Goal: Task Accomplishment & Management: Use online tool/utility

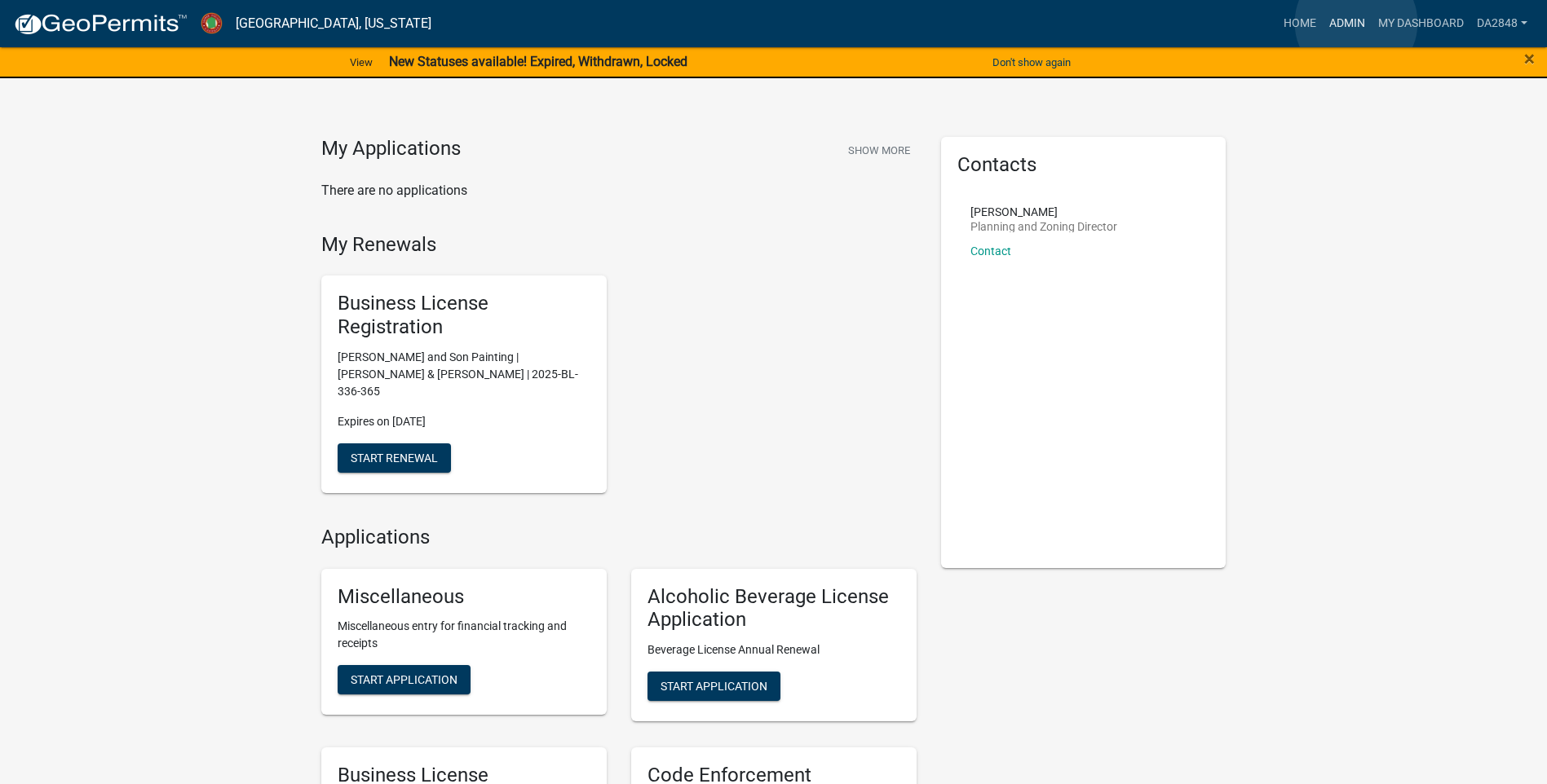
click at [1353, 22] on link "Admin" at bounding box center [1347, 23] width 49 height 31
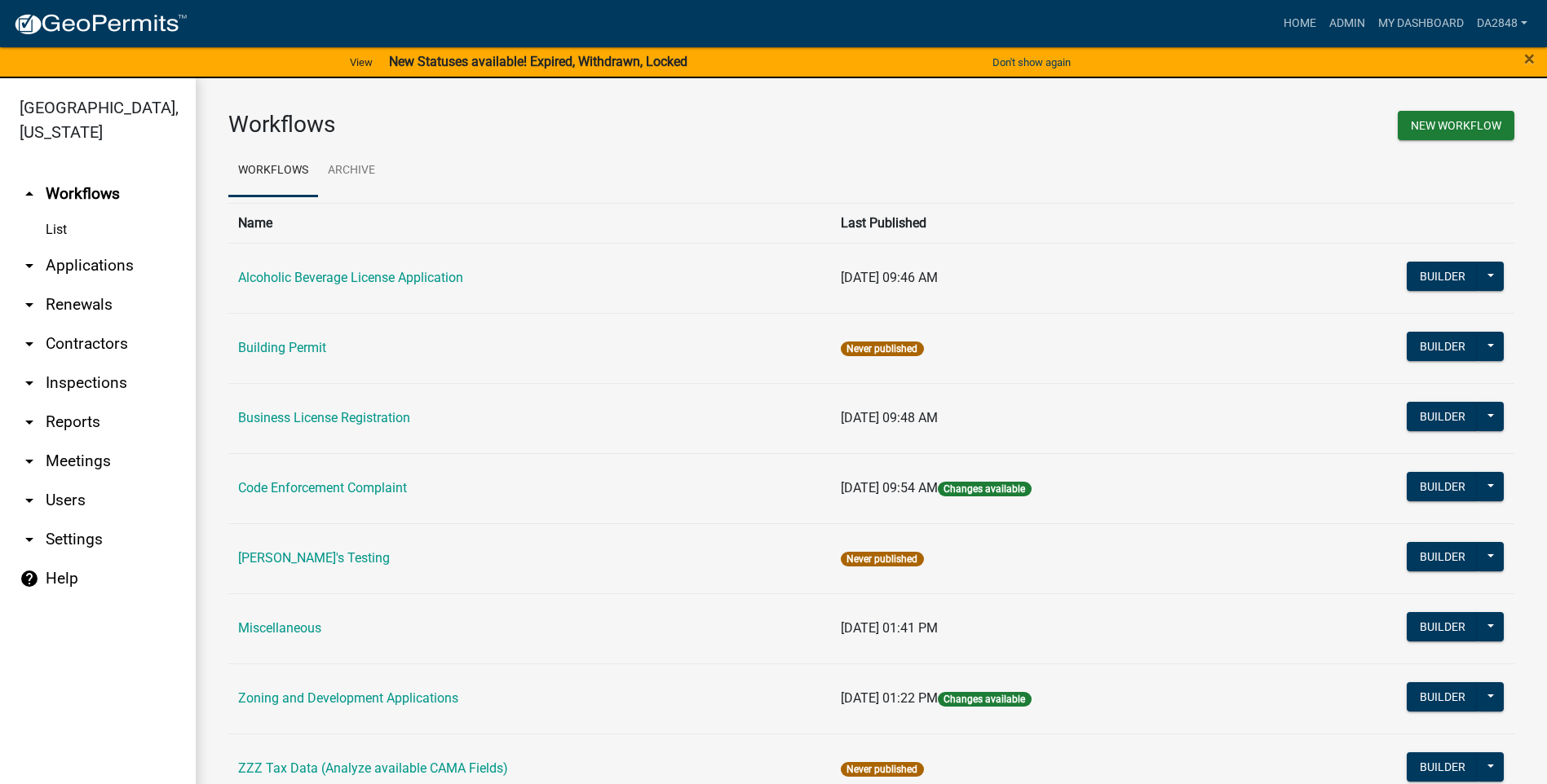
click at [59, 418] on link "arrow_drop_down Reports" at bounding box center [98, 422] width 196 height 39
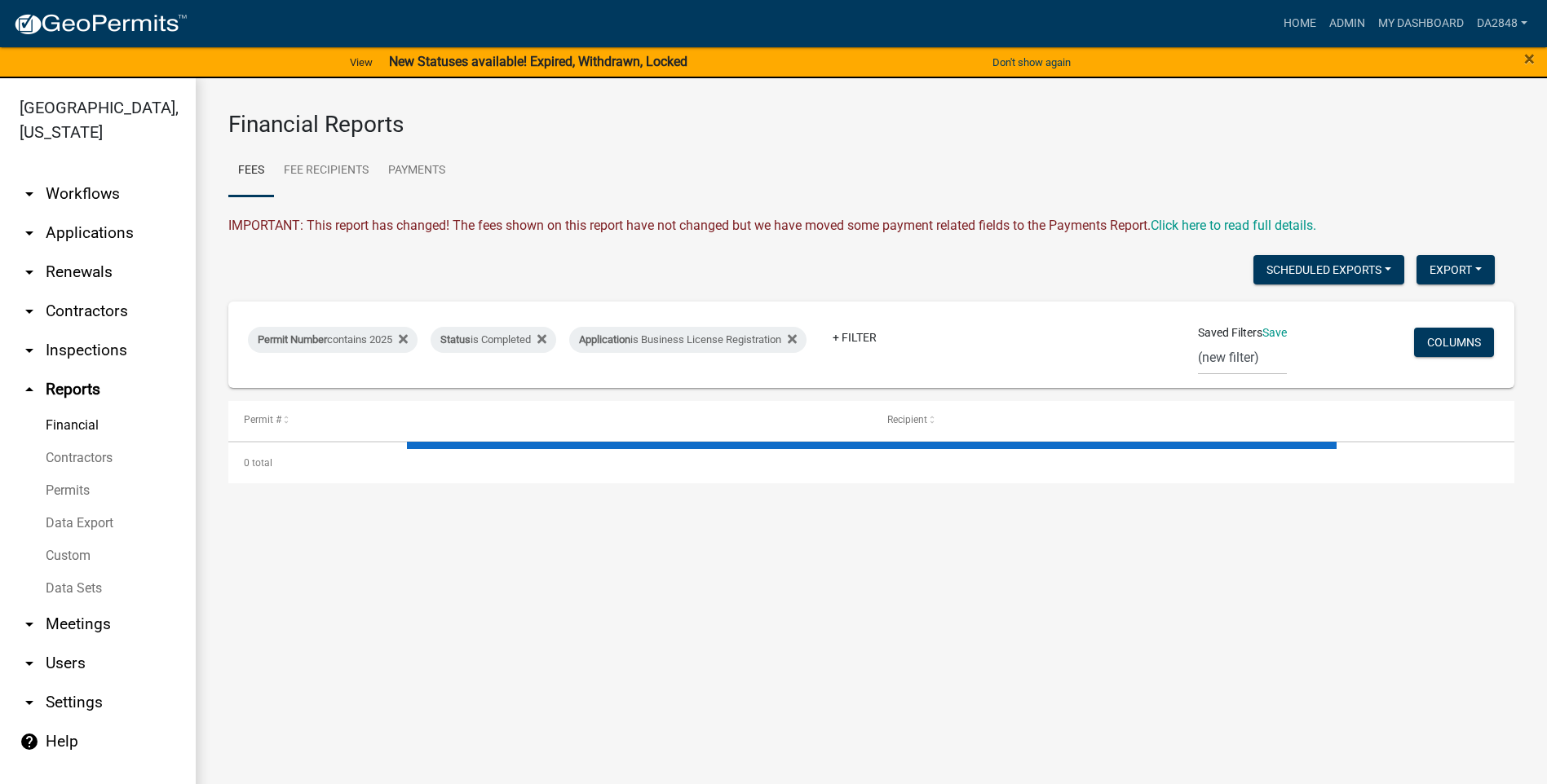
select select "1: 25"
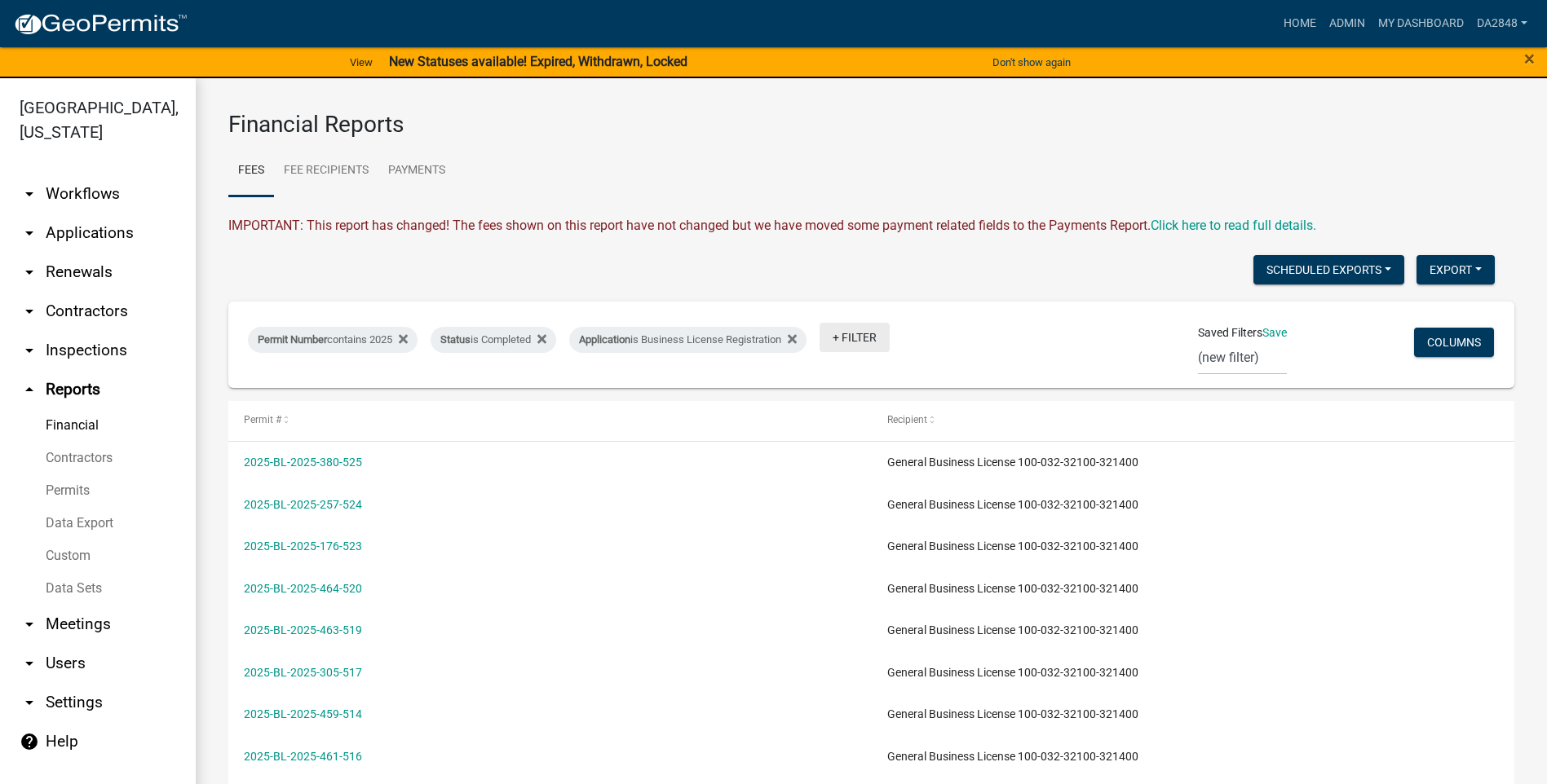
click at [877, 340] on link "+ Filter" at bounding box center [855, 337] width 70 height 29
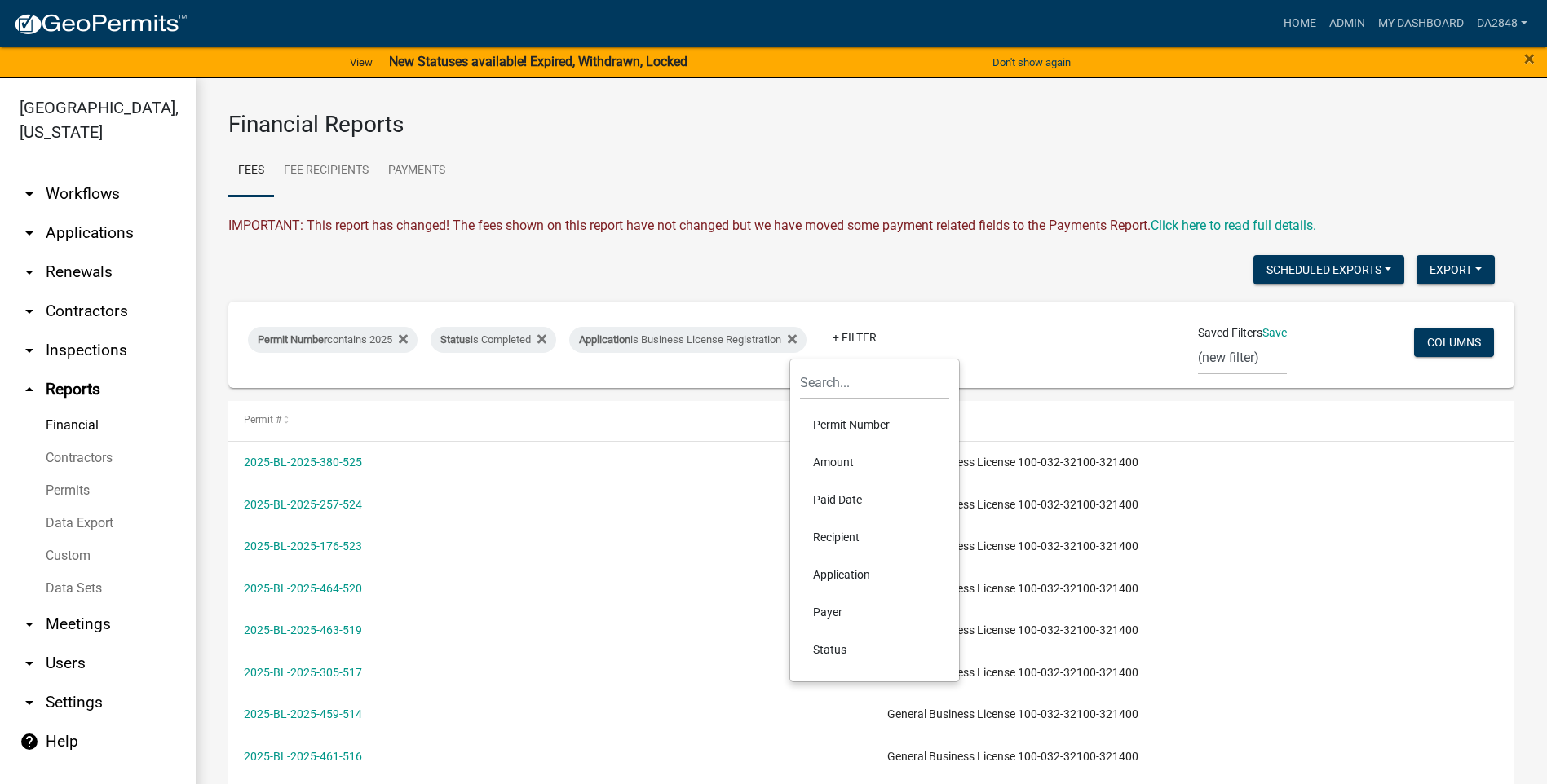
click at [820, 460] on li "Amount" at bounding box center [874, 462] width 149 height 38
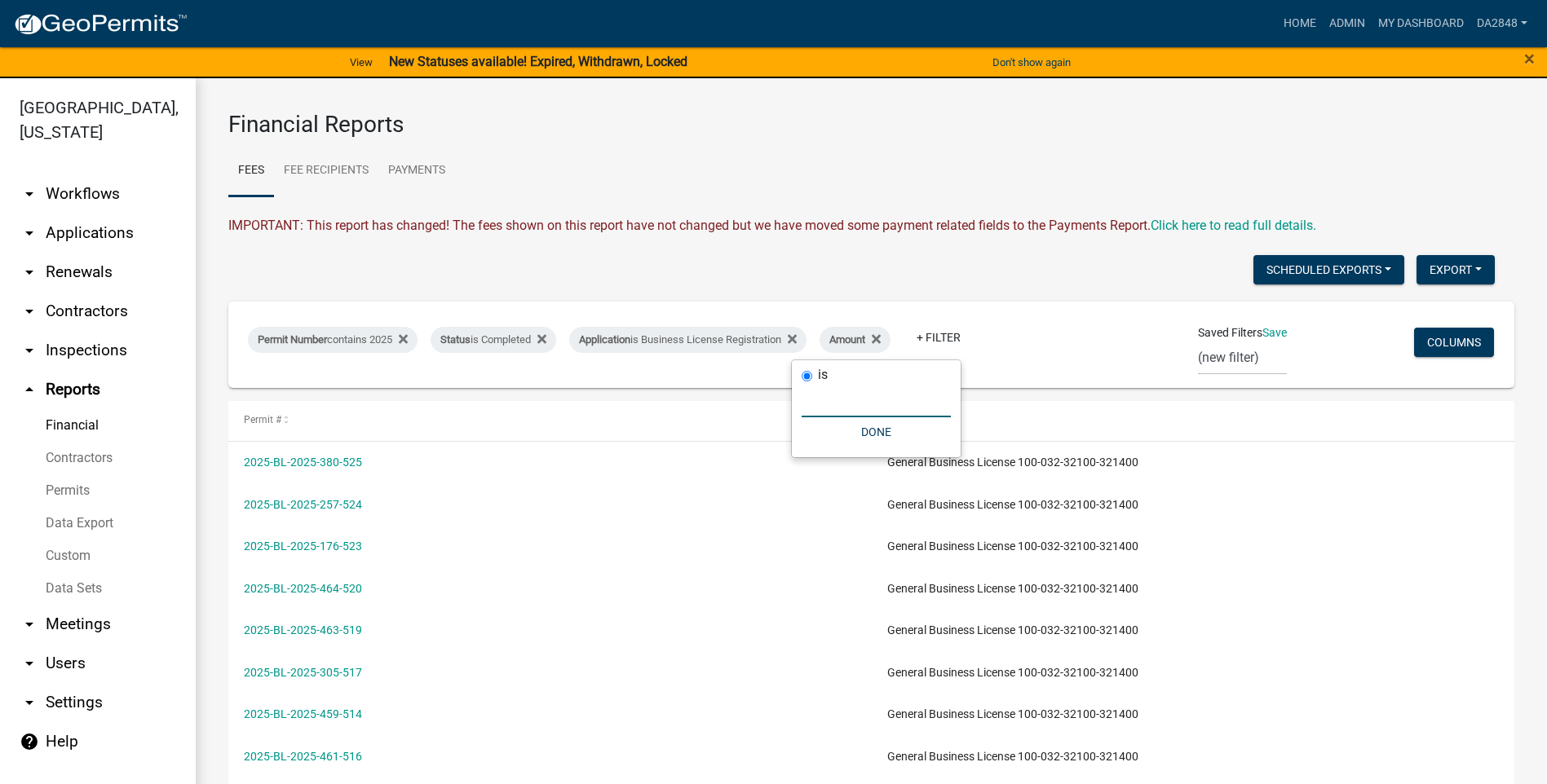
click at [840, 397] on input "number" at bounding box center [876, 400] width 149 height 34
click at [881, 337] on icon at bounding box center [876, 338] width 9 height 9
click at [1524, 56] on span "×" at bounding box center [1529, 58] width 11 height 23
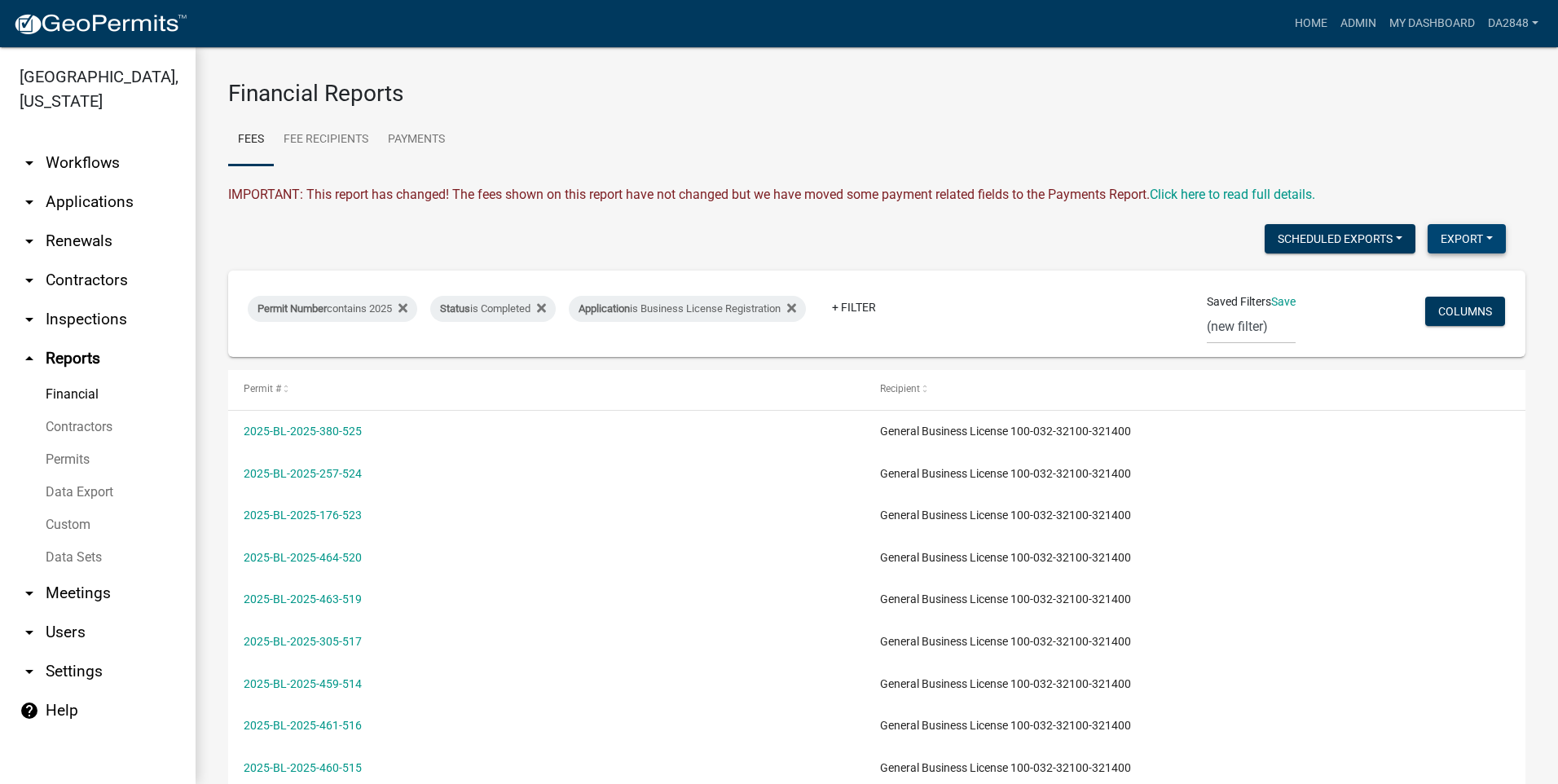
click at [1468, 243] on button "Export" at bounding box center [1467, 239] width 78 height 29
click at [1420, 280] on button "Excel Format (.xlsx)" at bounding box center [1430, 281] width 152 height 39
click at [881, 308] on link "+ Filter" at bounding box center [854, 307] width 70 height 29
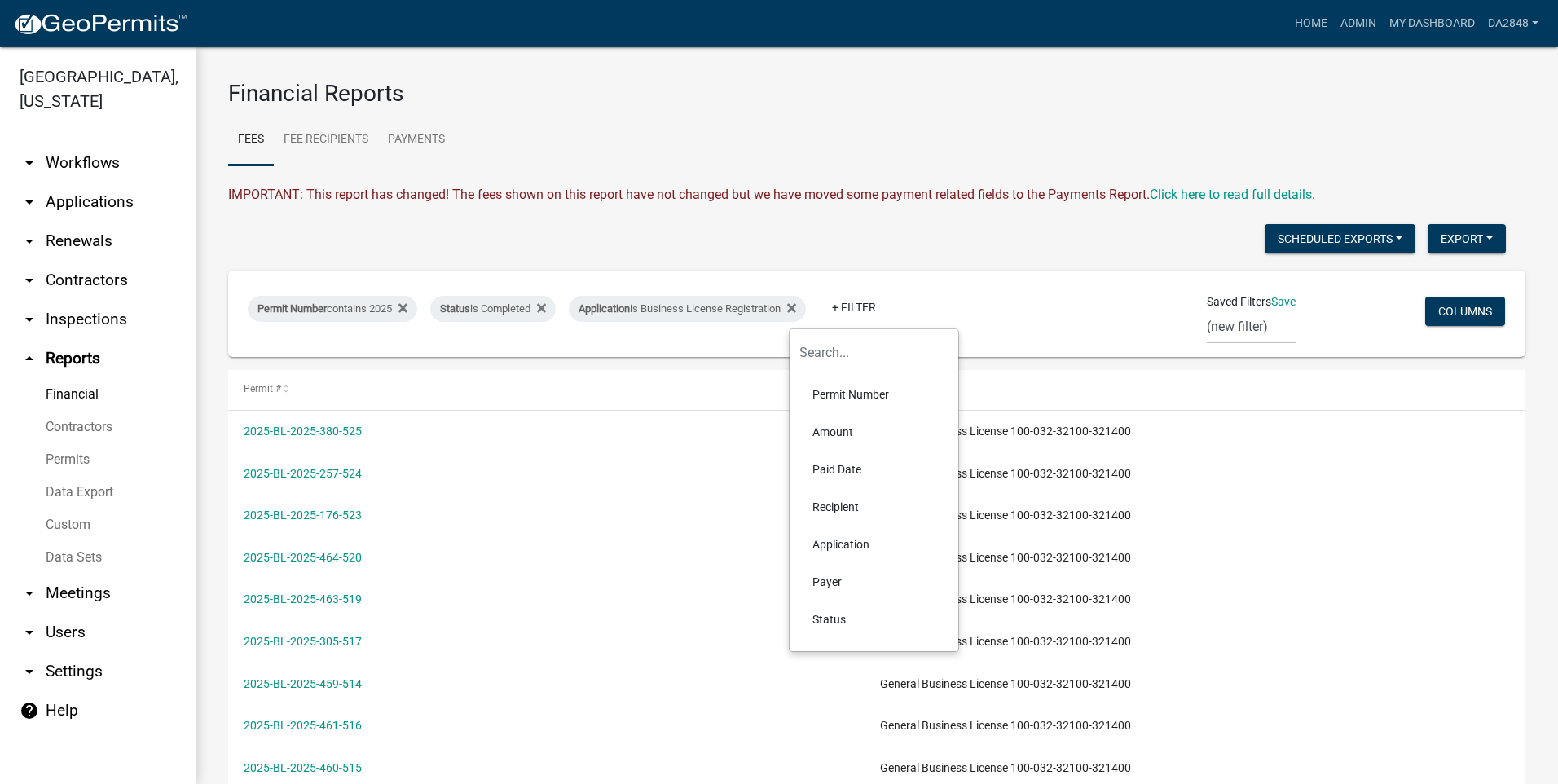
click at [846, 545] on li "Application" at bounding box center [874, 544] width 149 height 38
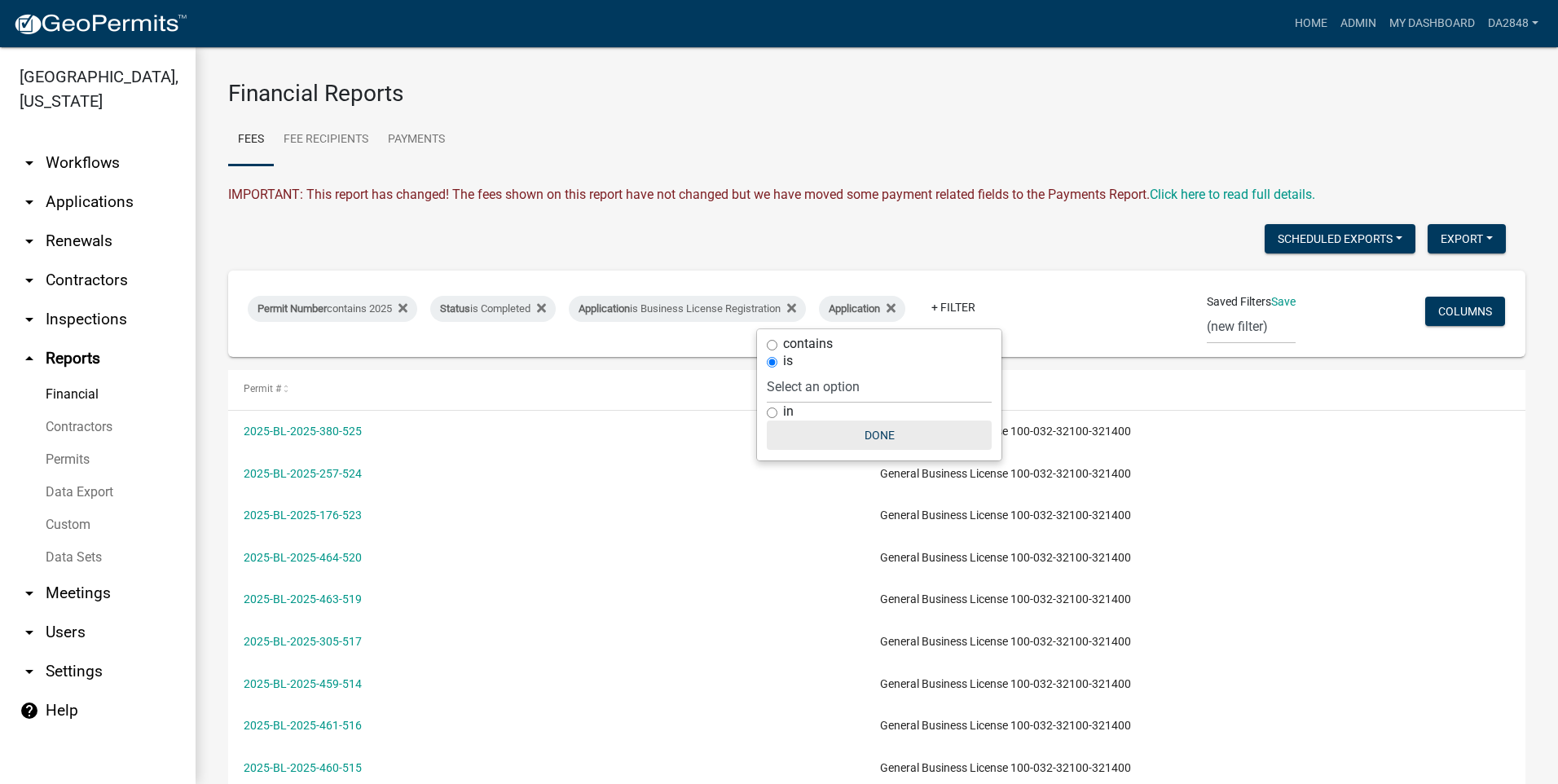
click at [864, 437] on button "Done" at bounding box center [880, 435] width 225 height 29
click at [64, 492] on link "Data Export" at bounding box center [98, 492] width 196 height 33
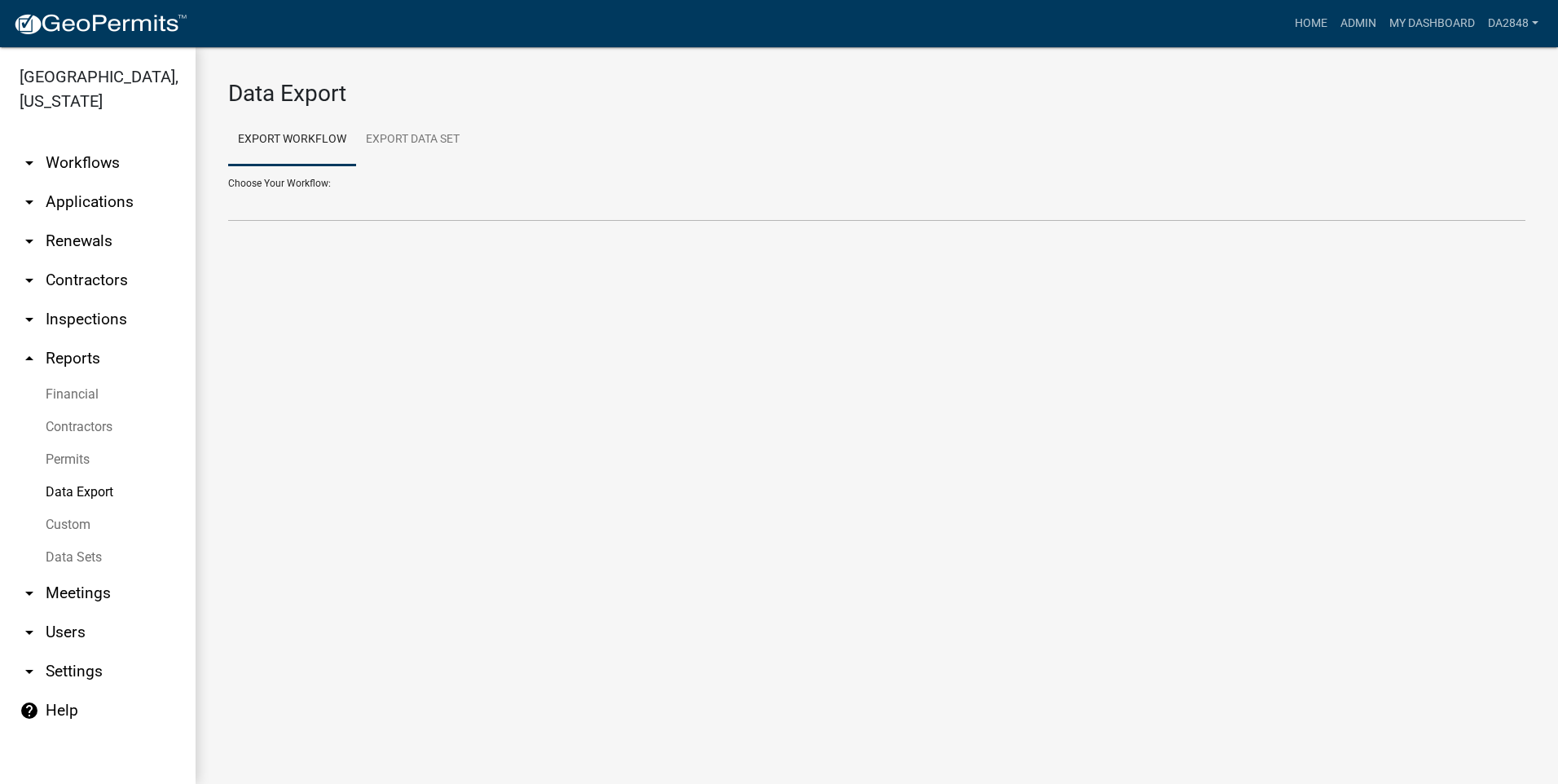
click at [75, 529] on link "Custom" at bounding box center [98, 524] width 196 height 33
click at [76, 556] on link "Data Sets" at bounding box center [98, 557] width 196 height 33
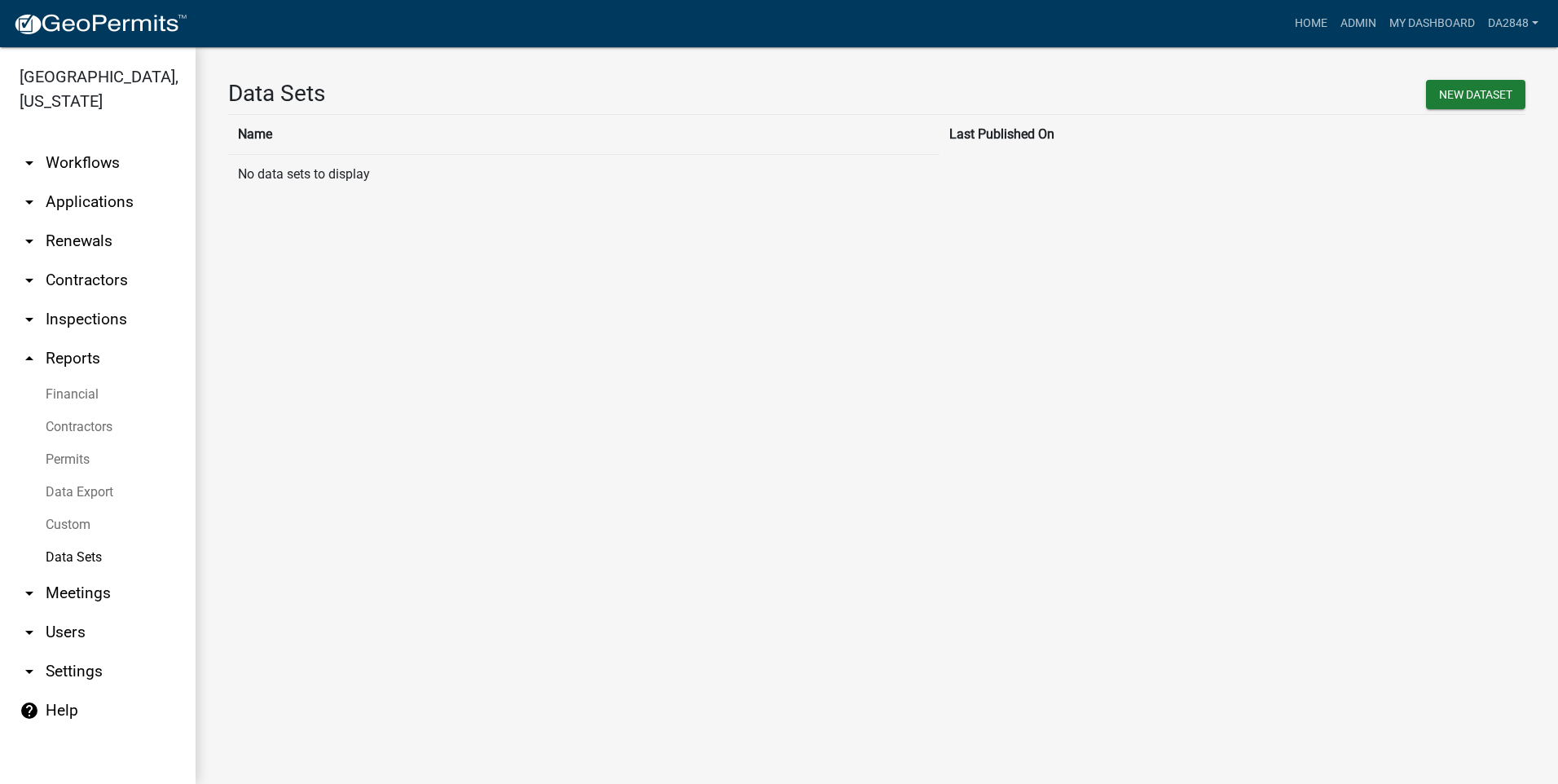
click at [60, 464] on link "Permits" at bounding box center [98, 459] width 196 height 33
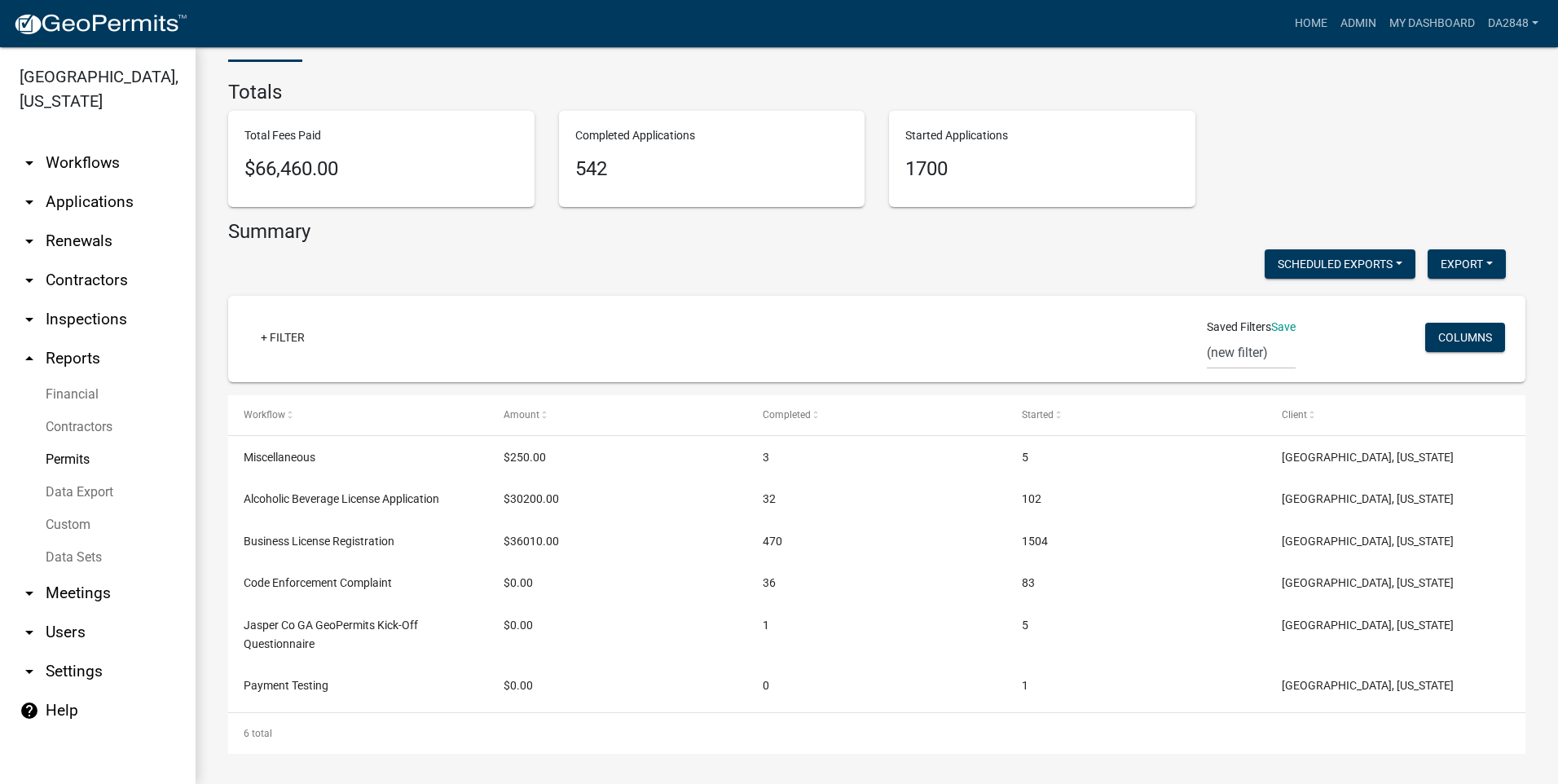
scroll to position [106, 0]
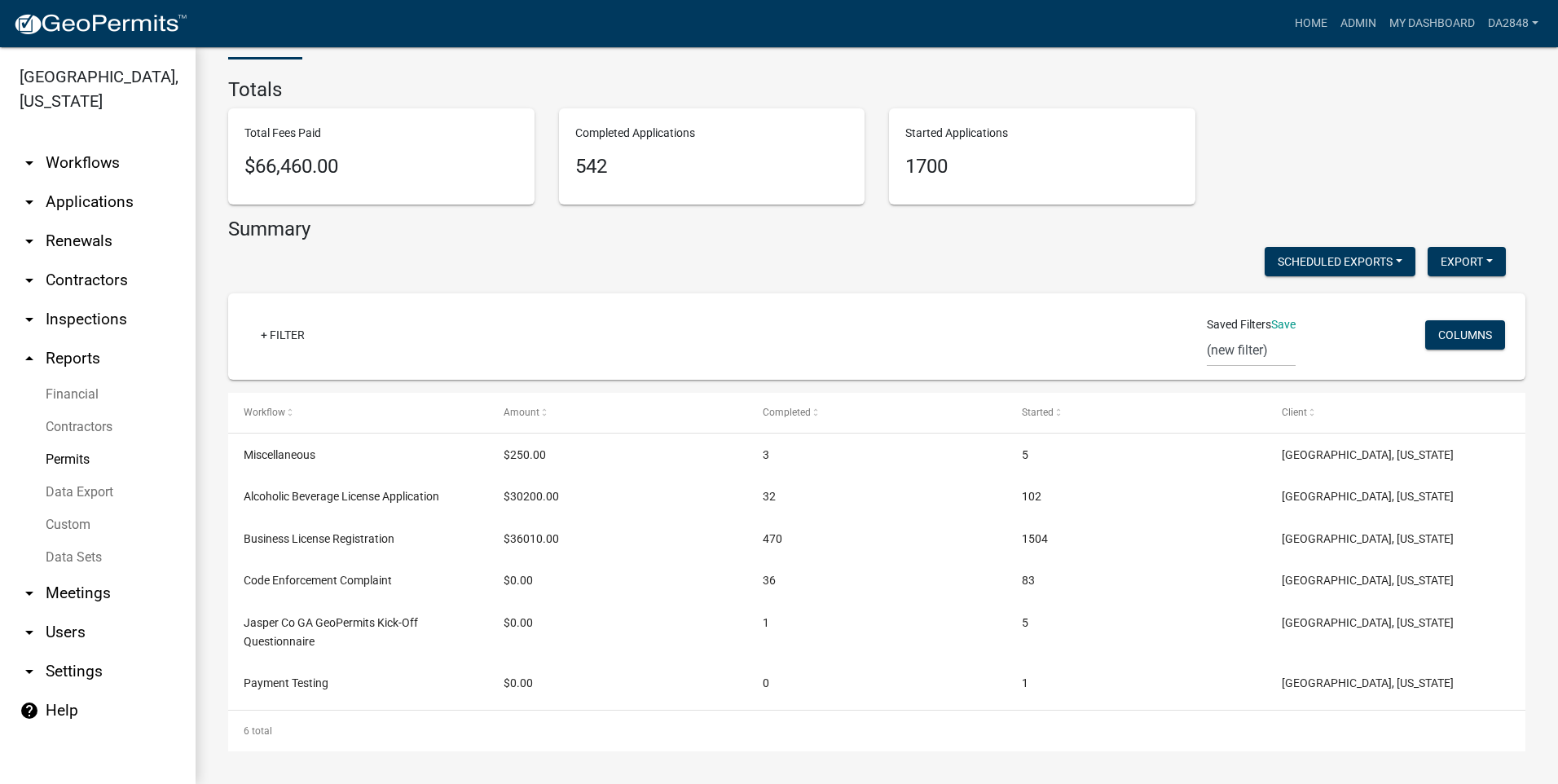
click at [51, 387] on link "Financial" at bounding box center [98, 394] width 196 height 33
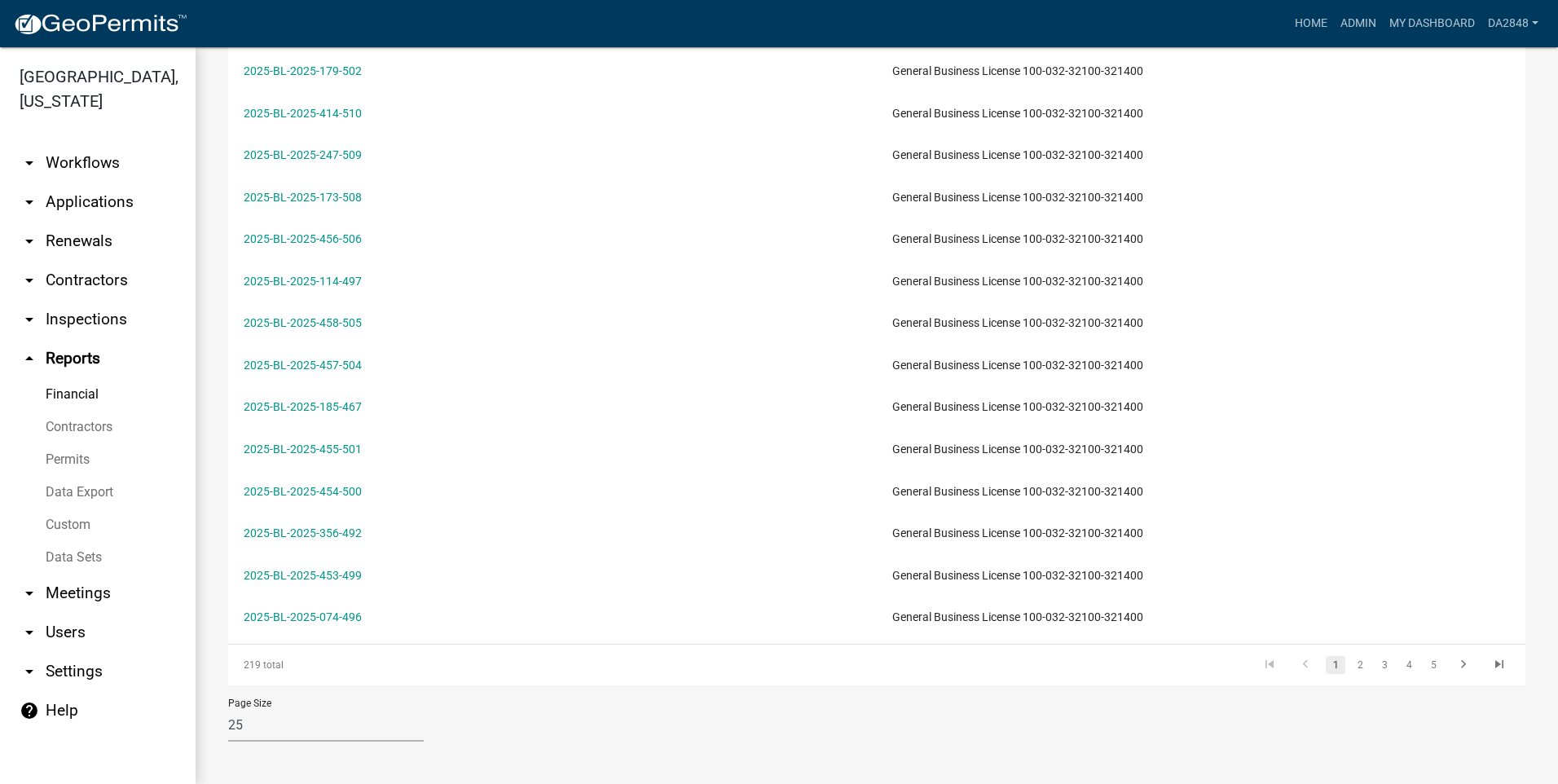
scroll to position [826, 0]
click at [238, 715] on select "10 25 50 100" at bounding box center [326, 722] width 196 height 34
select select "3: 100"
click at [228, 705] on select "10 25 50 100" at bounding box center [326, 722] width 196 height 34
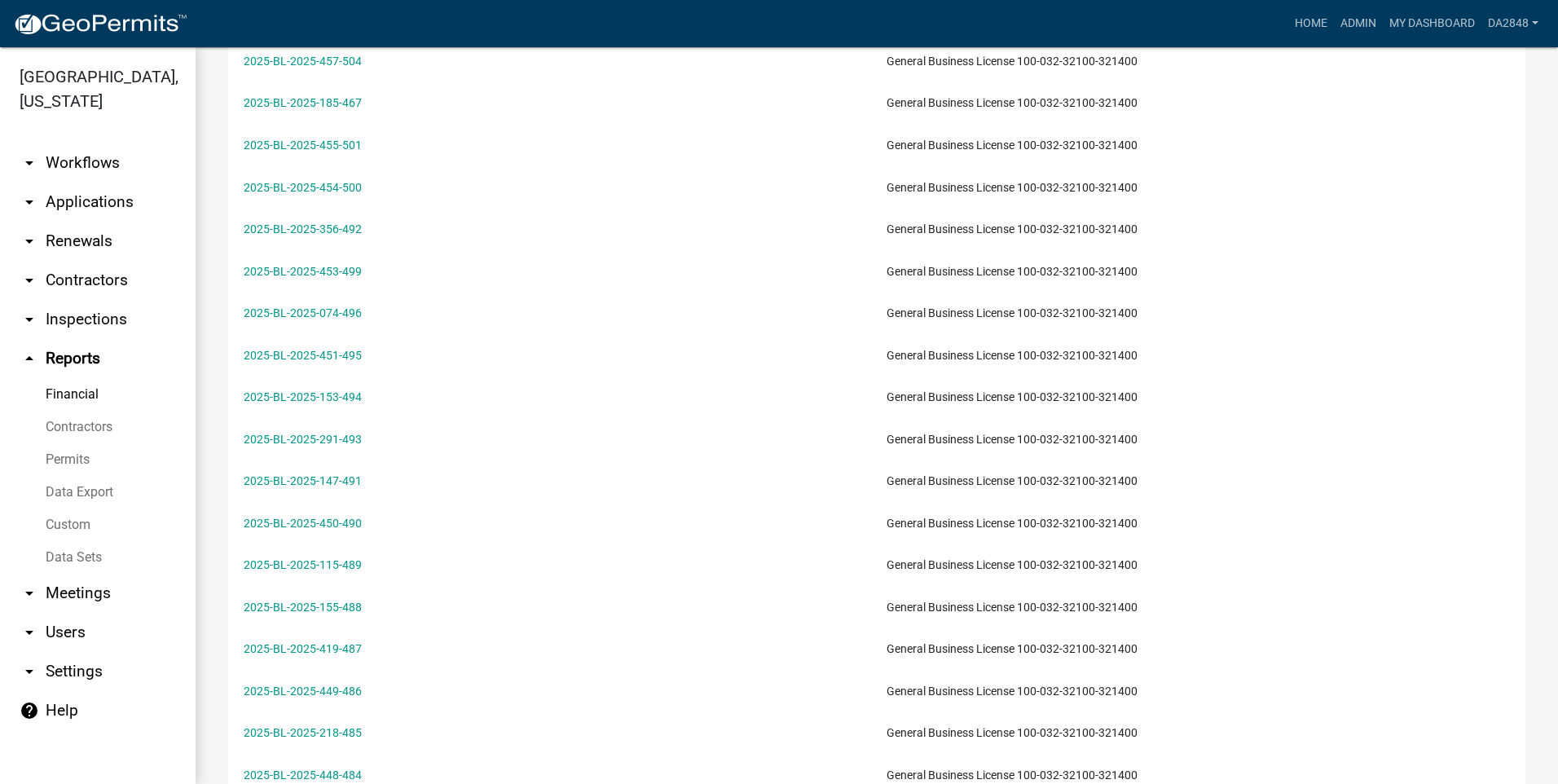
scroll to position [1152, 0]
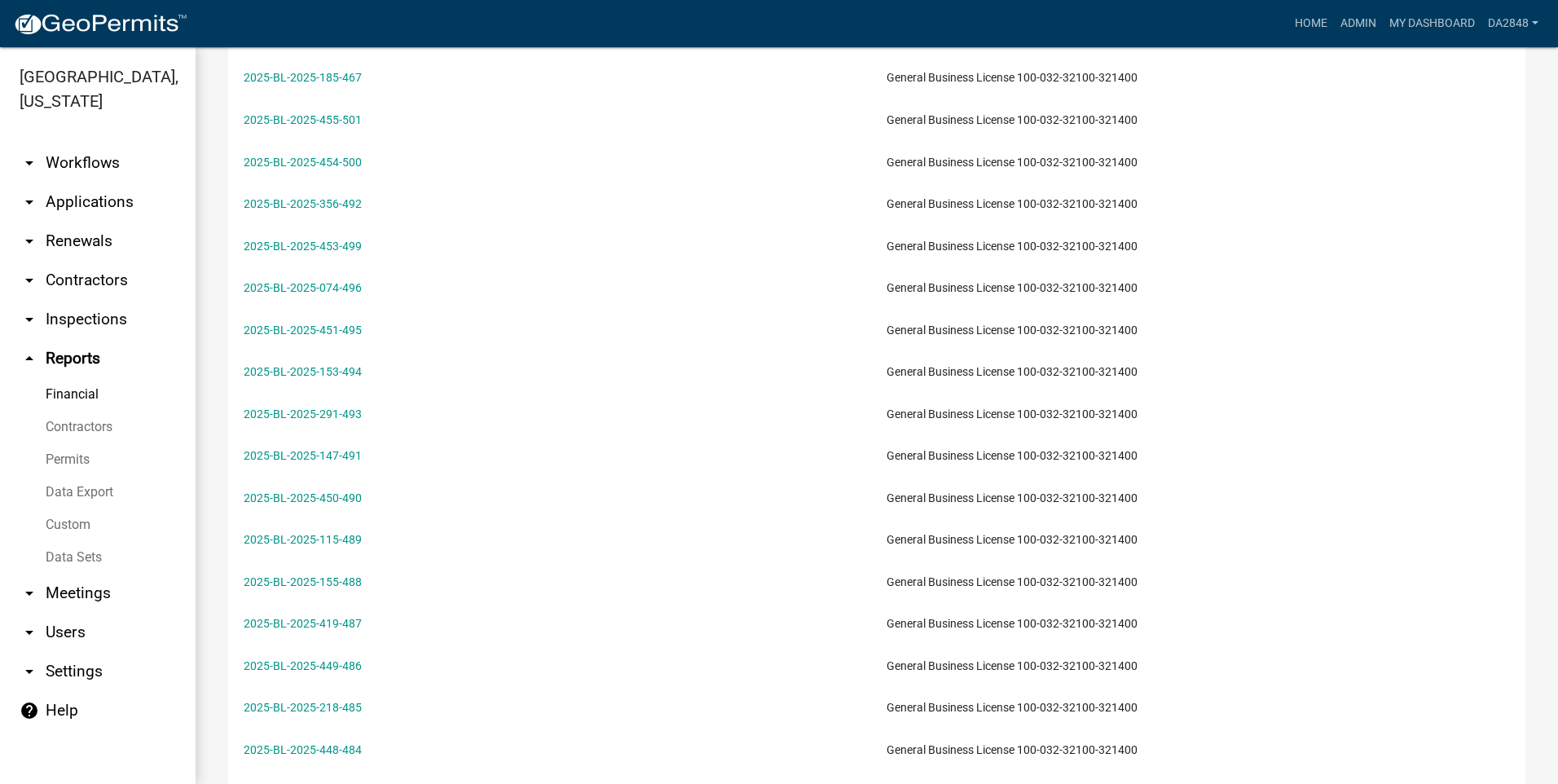
click at [26, 364] on icon "arrow_drop_up" at bounding box center [28, 358] width 19 height 19
click at [28, 214] on link "arrow_drop_down Applications" at bounding box center [98, 202] width 196 height 39
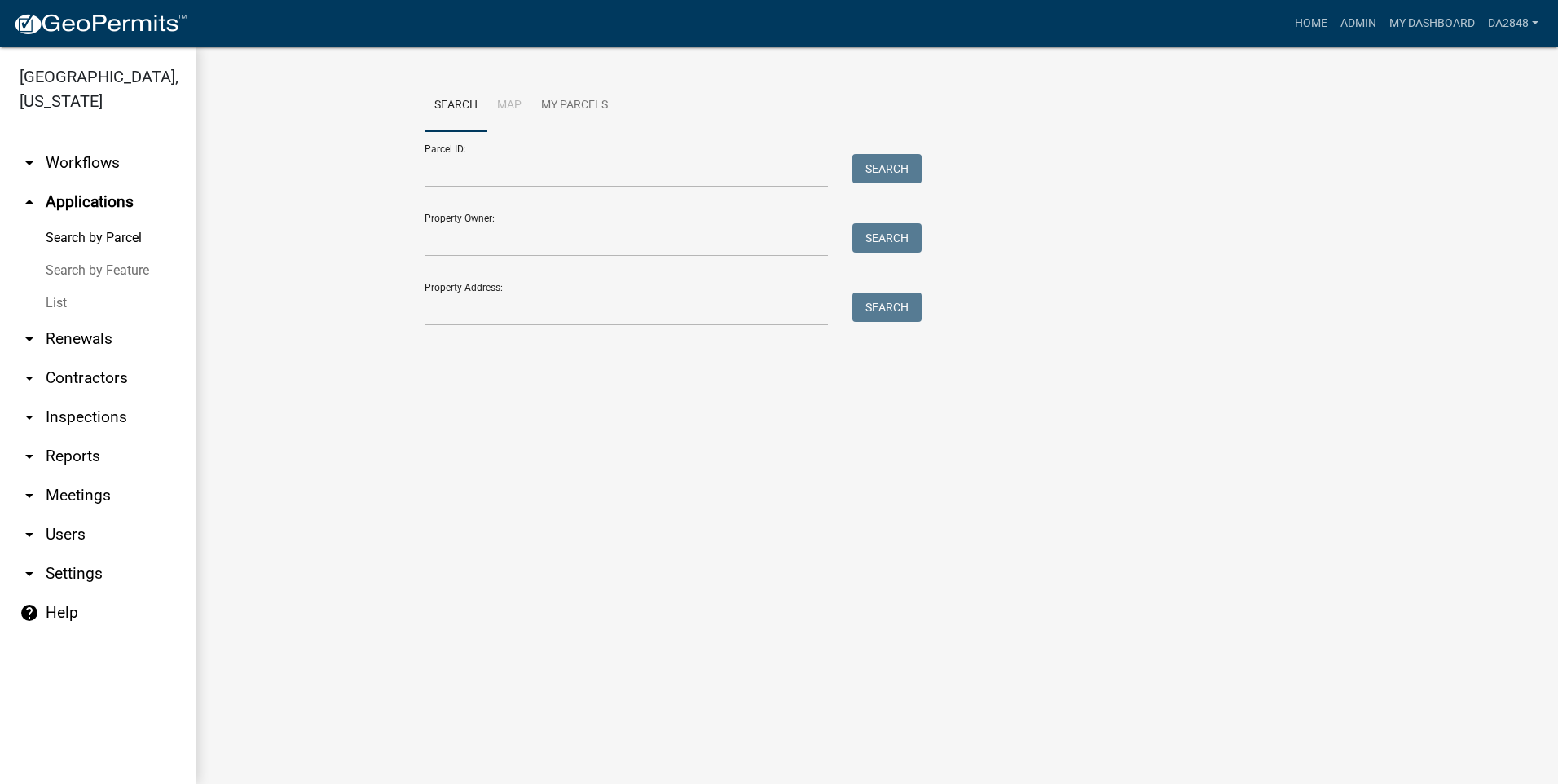
click at [59, 304] on link "List" at bounding box center [98, 302] width 196 height 33
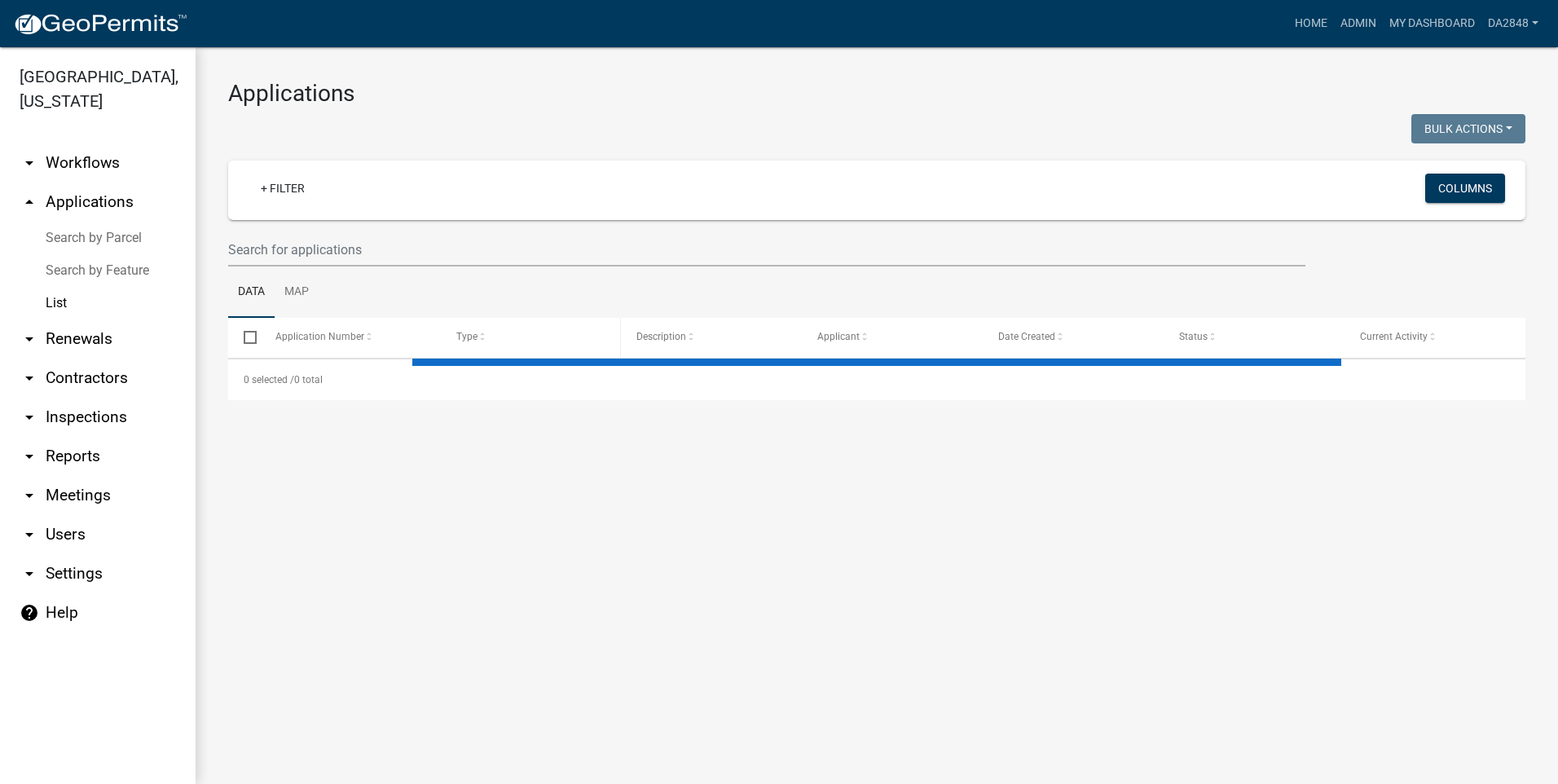
select select "3: 100"
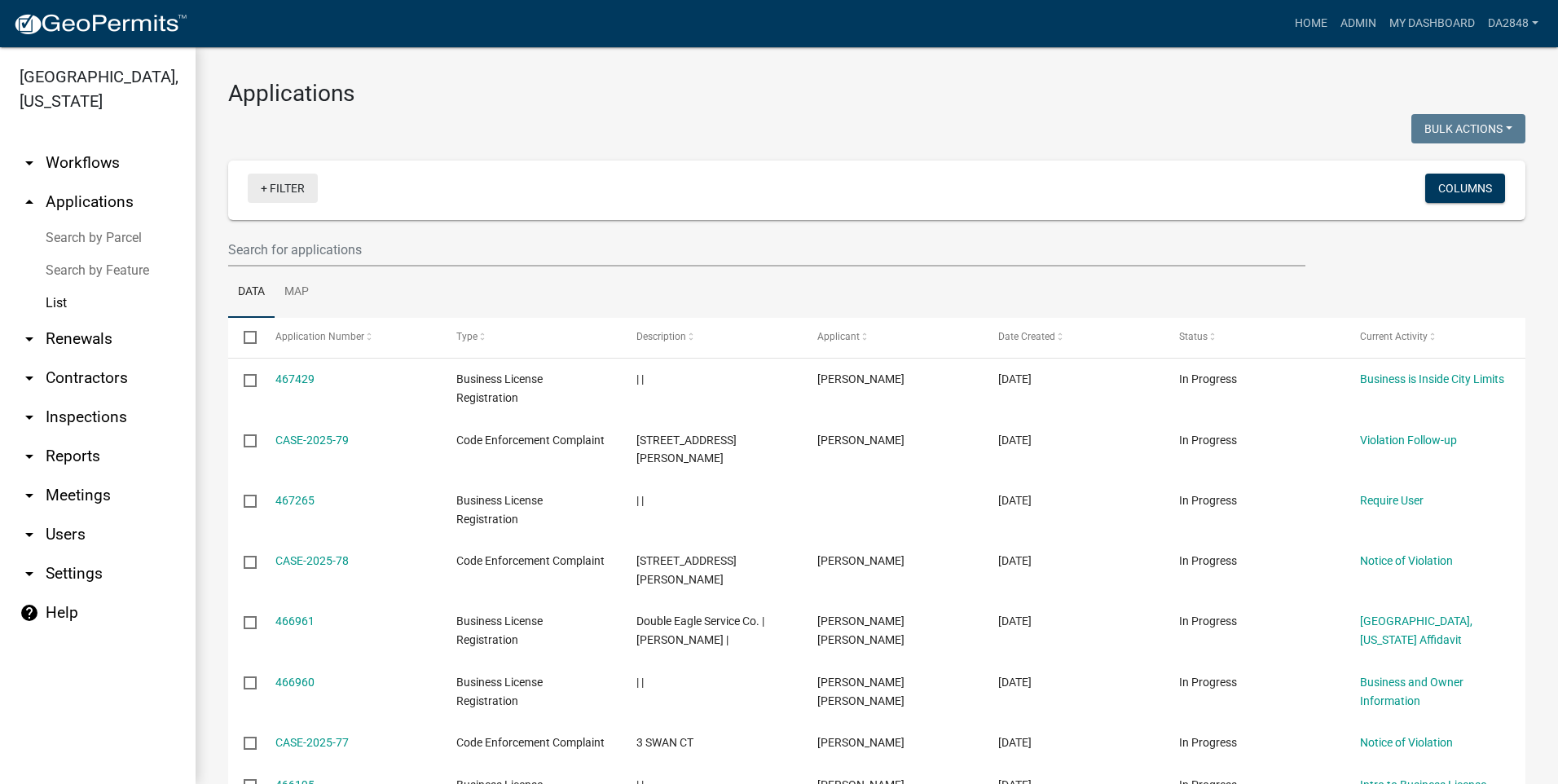
click at [266, 198] on link "+ Filter" at bounding box center [283, 188] width 70 height 29
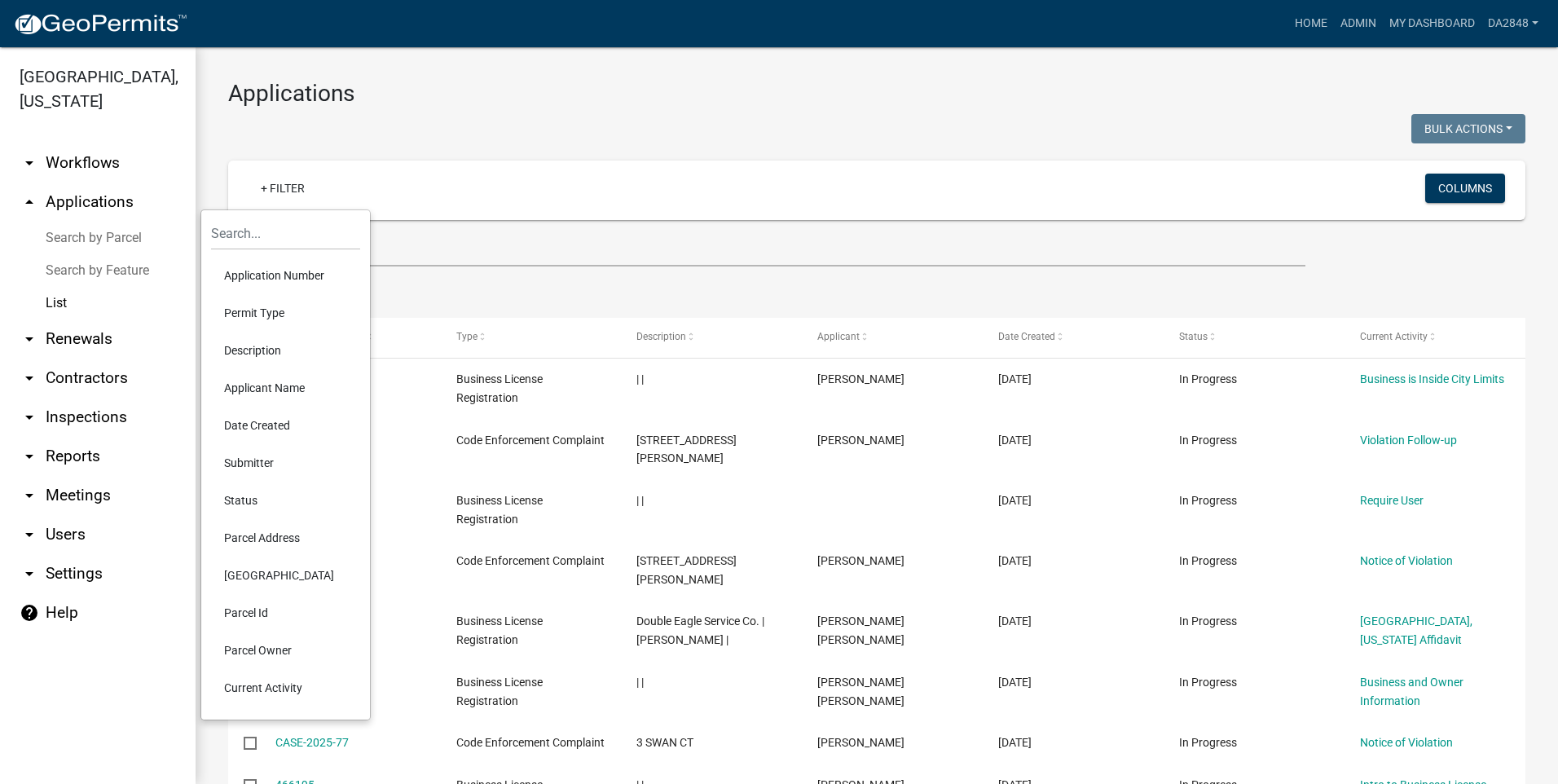
click at [225, 511] on li "Status" at bounding box center [286, 500] width 149 height 38
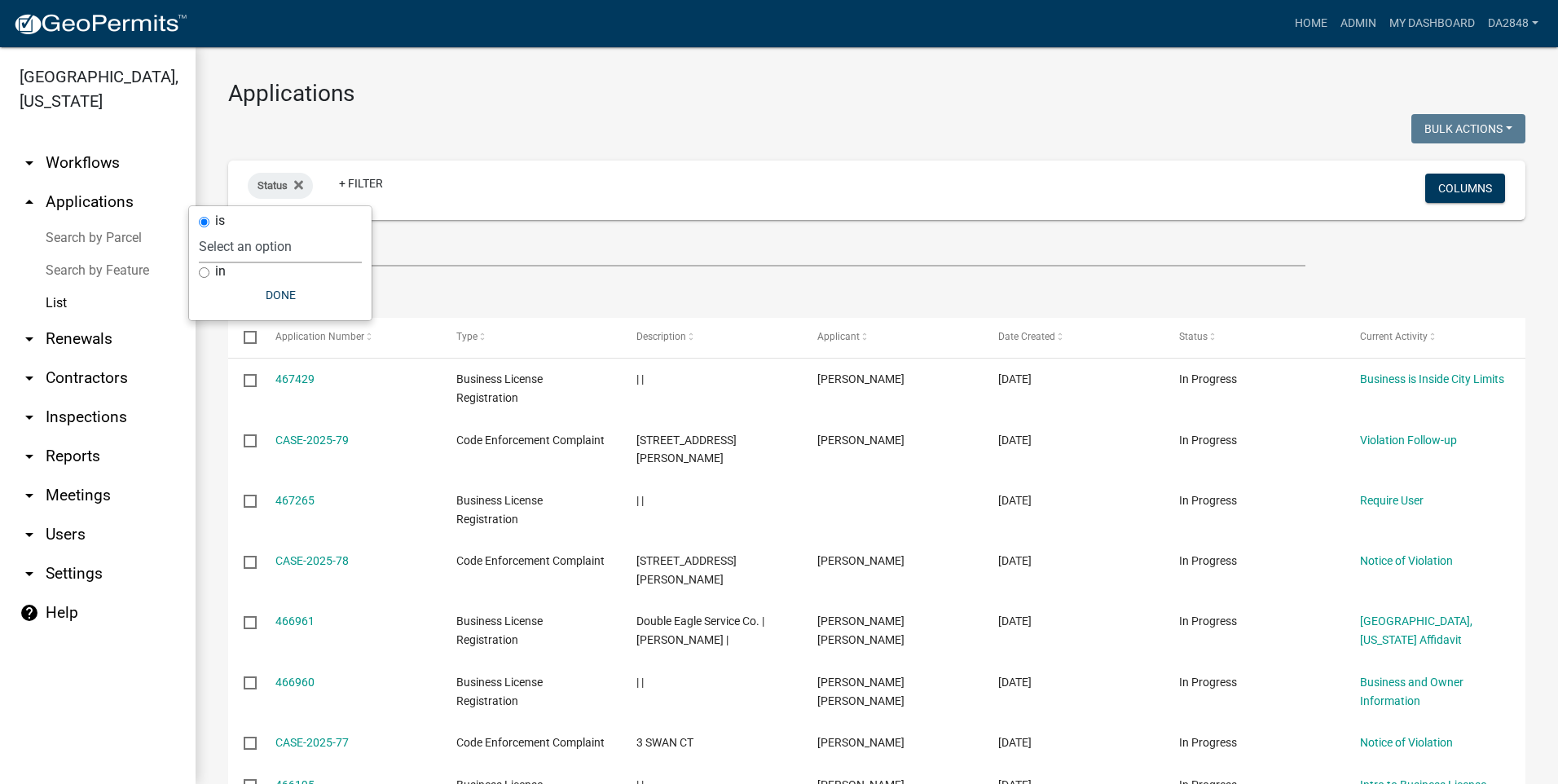
click at [224, 247] on select "Select an option Not Started In Progress Completed Expired Locked Withdrawn Voi…" at bounding box center [280, 246] width 163 height 34
select select "2"
click at [231, 230] on select "Select an option Not Started In Progress Completed Expired Locked Withdrawn Voi…" at bounding box center [280, 246] width 163 height 34
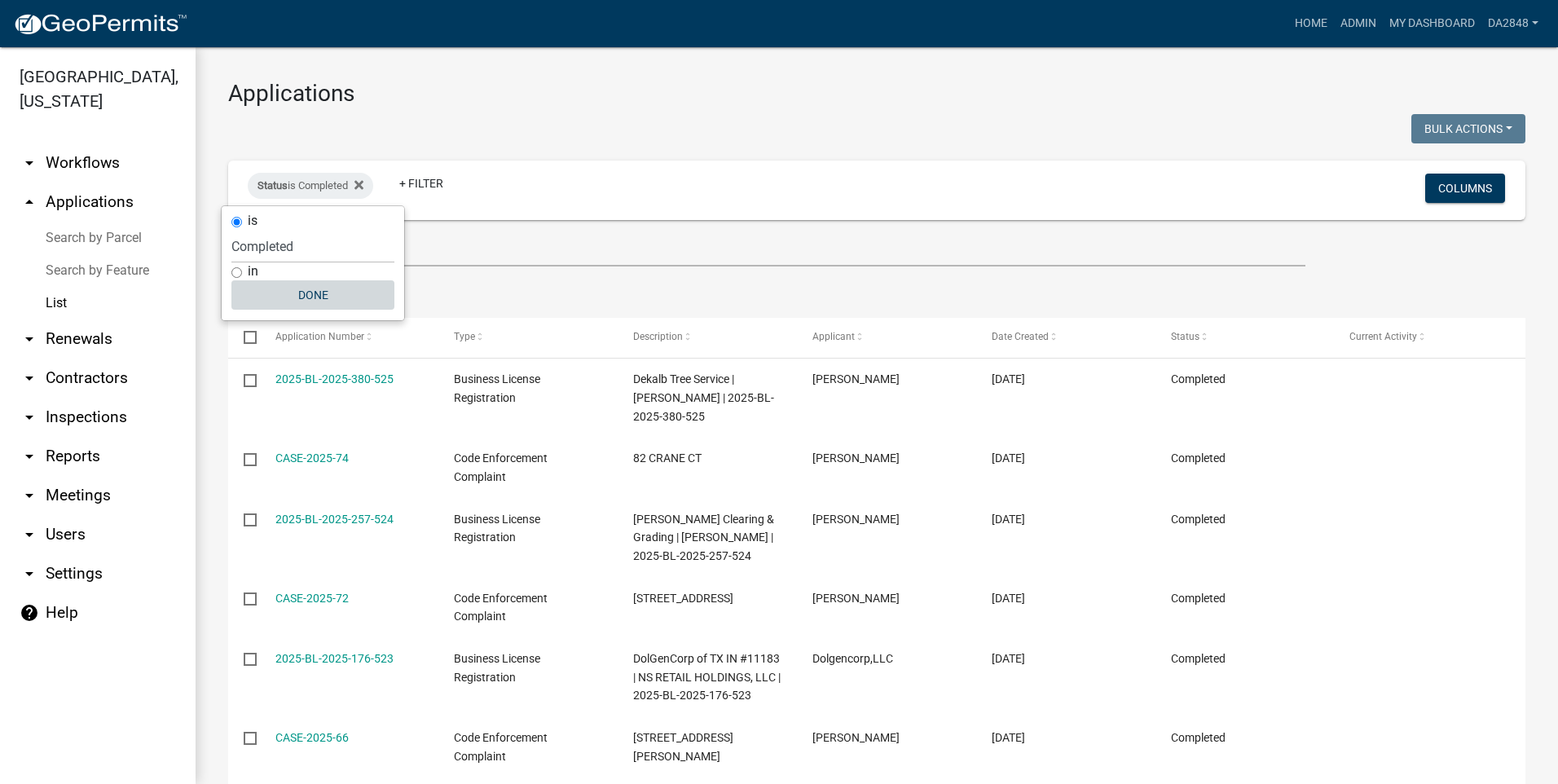
click at [307, 300] on button "Done" at bounding box center [312, 295] width 163 height 29
click at [421, 188] on link "+ Filter" at bounding box center [421, 183] width 70 height 29
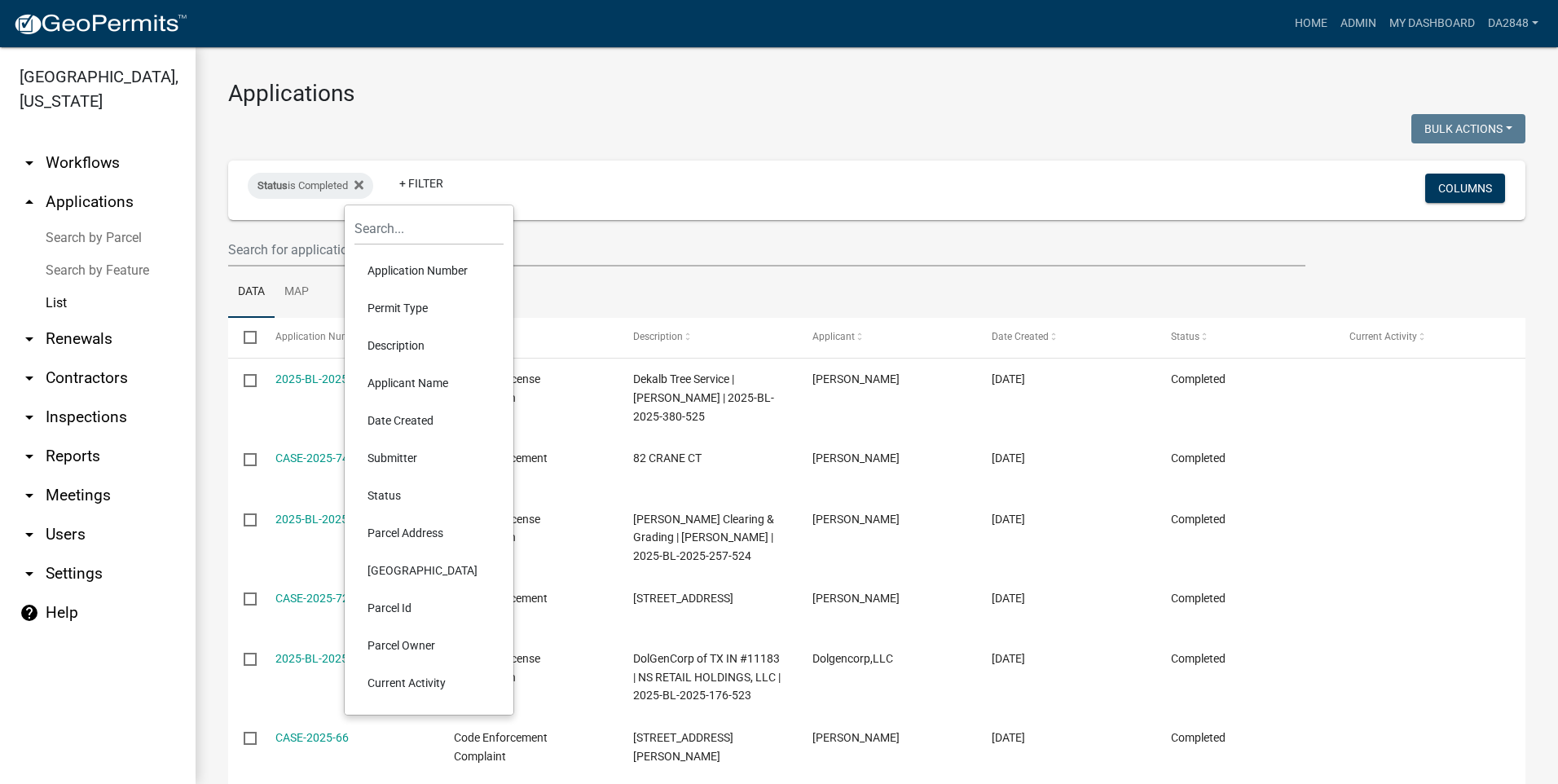
click at [611, 309] on ul "Data Map" at bounding box center [876, 291] width 1297 height 51
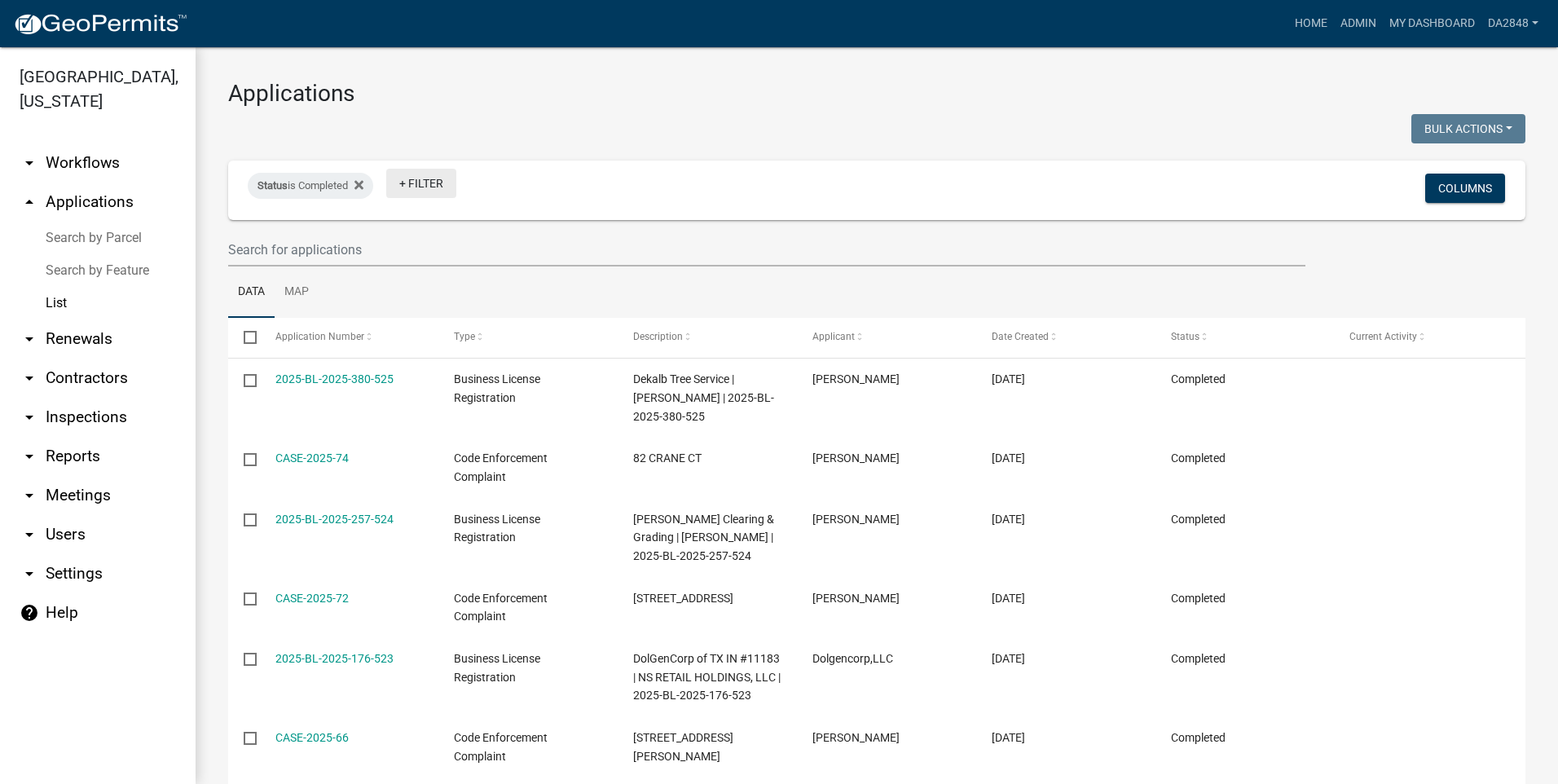
click at [429, 185] on link "+ Filter" at bounding box center [421, 183] width 70 height 29
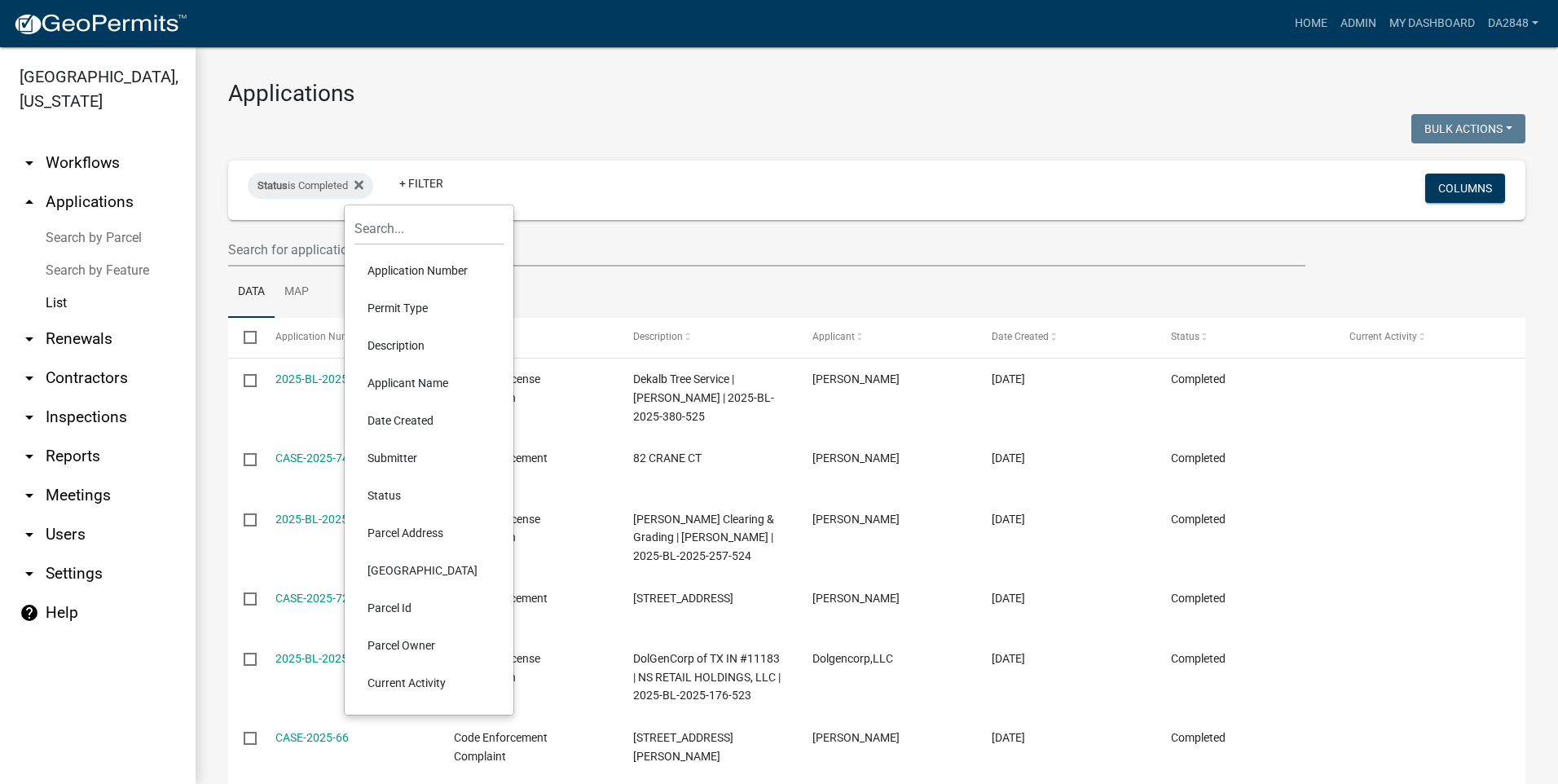
click at [402, 301] on li "Permit Type" at bounding box center [429, 307] width 149 height 38
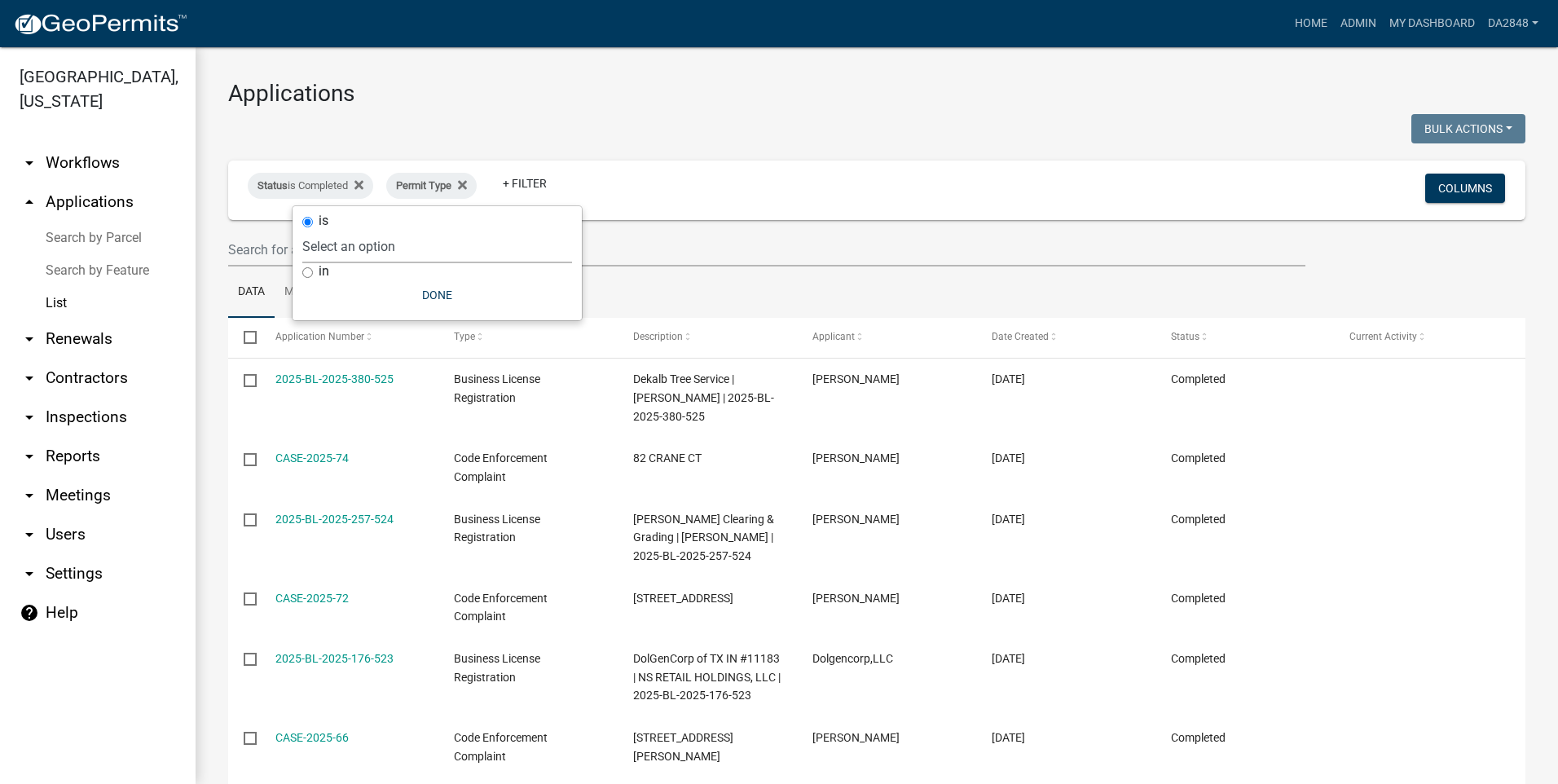
click at [338, 245] on select "Select an option Alcoholic Beverage License Application Building Permit Busines…" at bounding box center [437, 246] width 270 height 34
select select "f536b951-1bfe-412f-a7e9-6501cff33814"
click at [379, 230] on select "Select an option Alcoholic Beverage License Application Building Permit Busines…" at bounding box center [437, 246] width 270 height 34
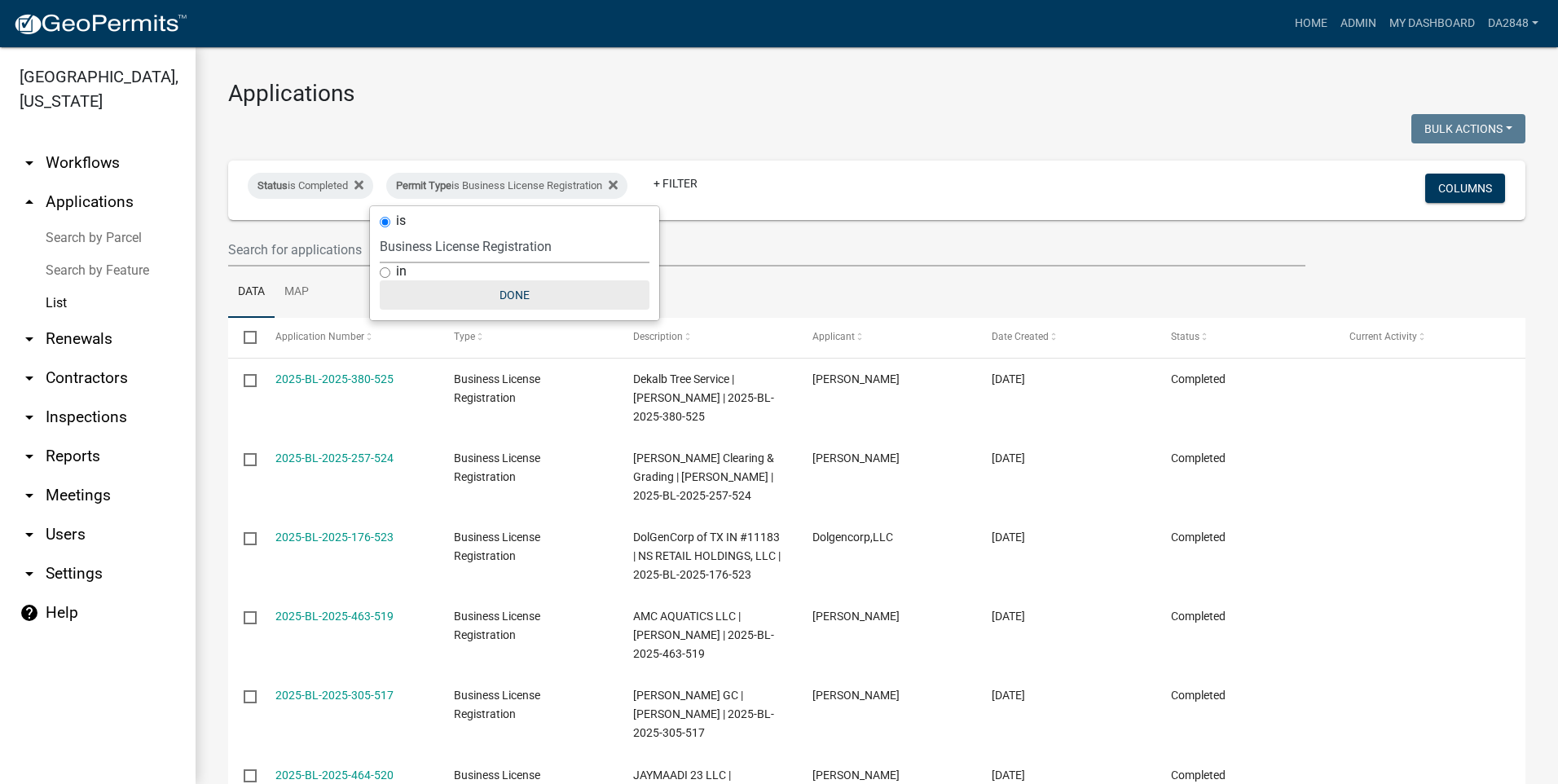
click at [511, 297] on button "Done" at bounding box center [514, 295] width 270 height 29
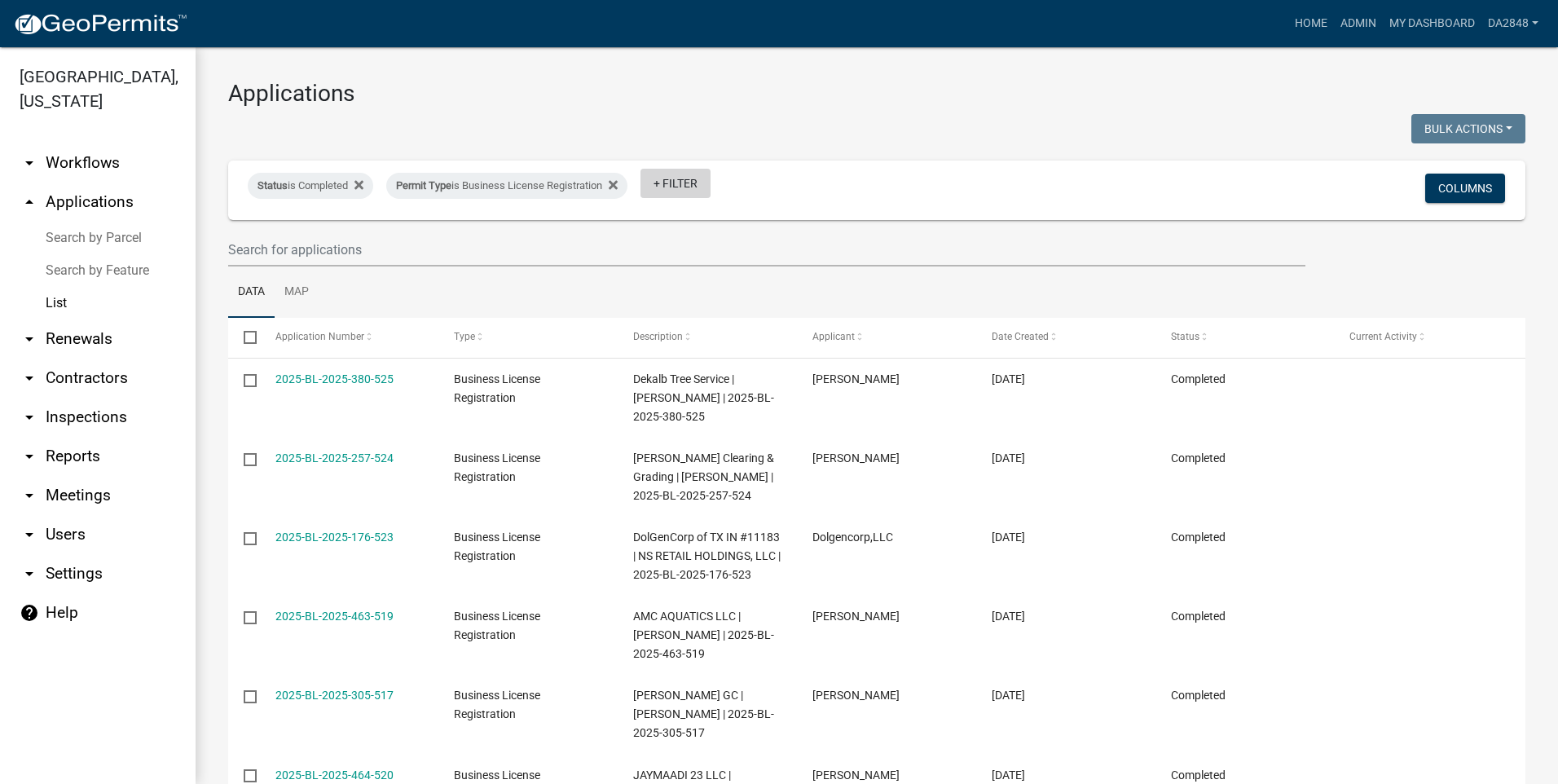
click at [676, 187] on link "+ Filter" at bounding box center [676, 183] width 70 height 29
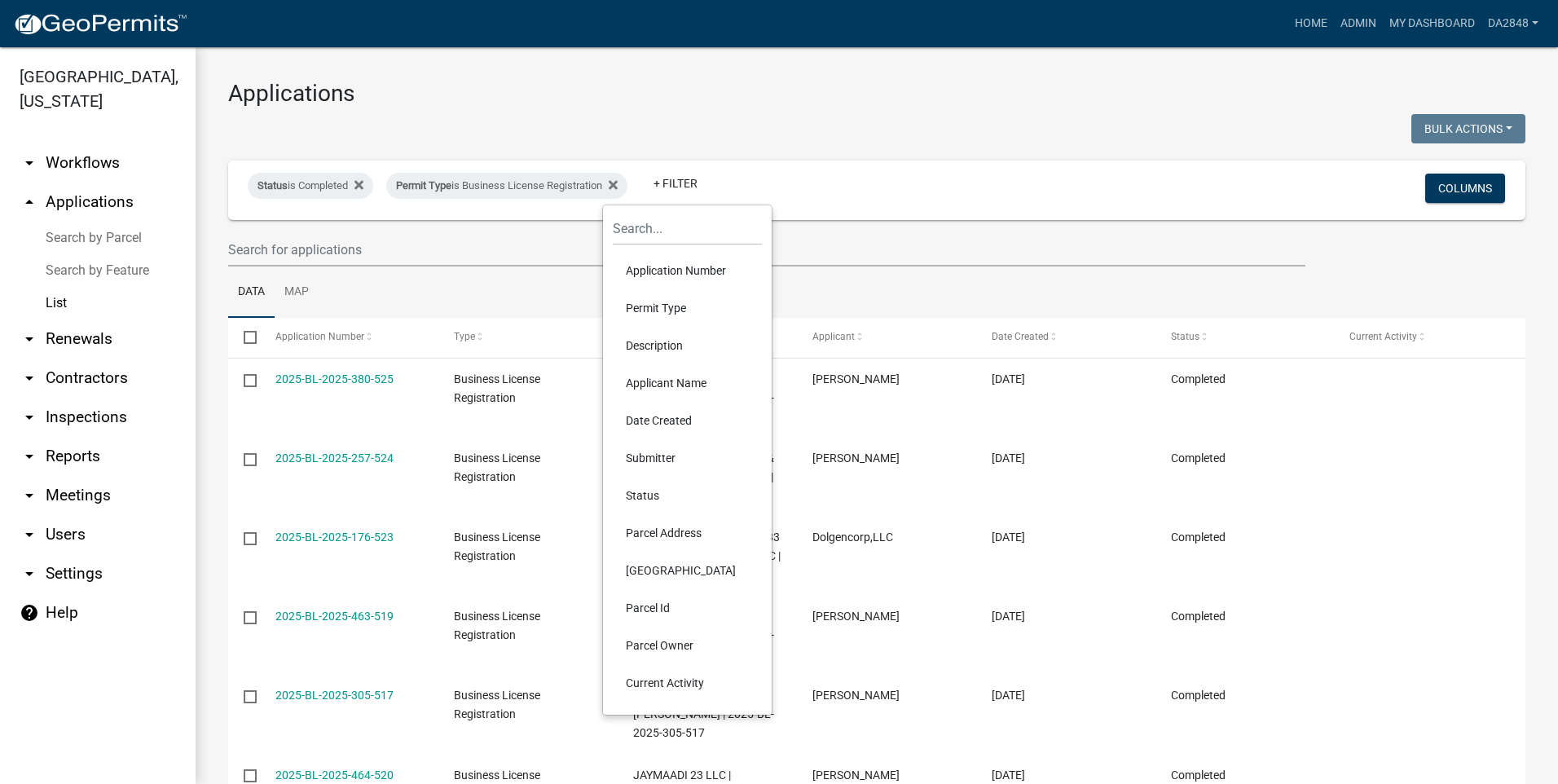
click at [657, 678] on li "Current Activity" at bounding box center [688, 683] width 149 height 38
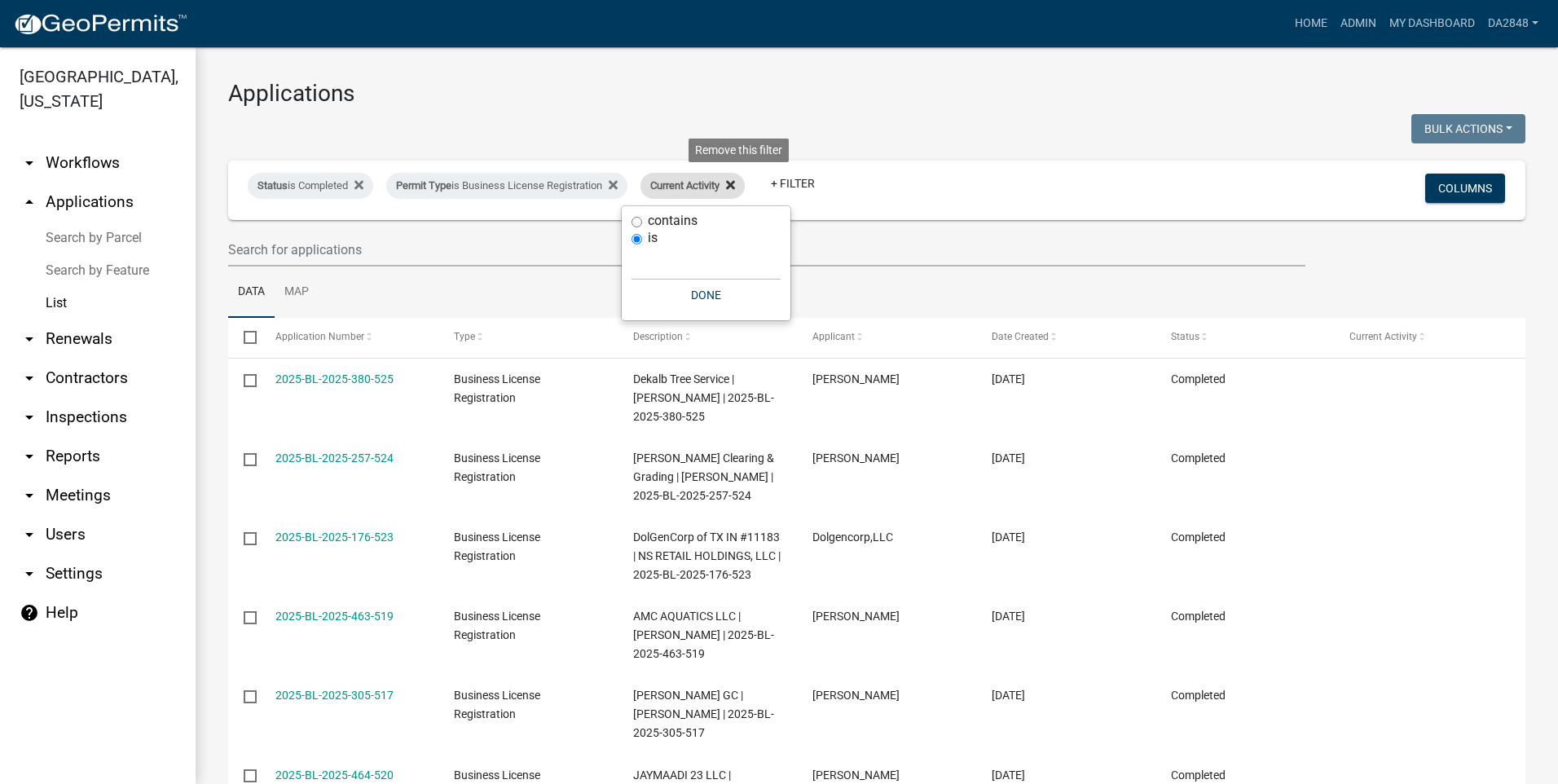
click at [735, 191] on icon at bounding box center [730, 185] width 9 height 13
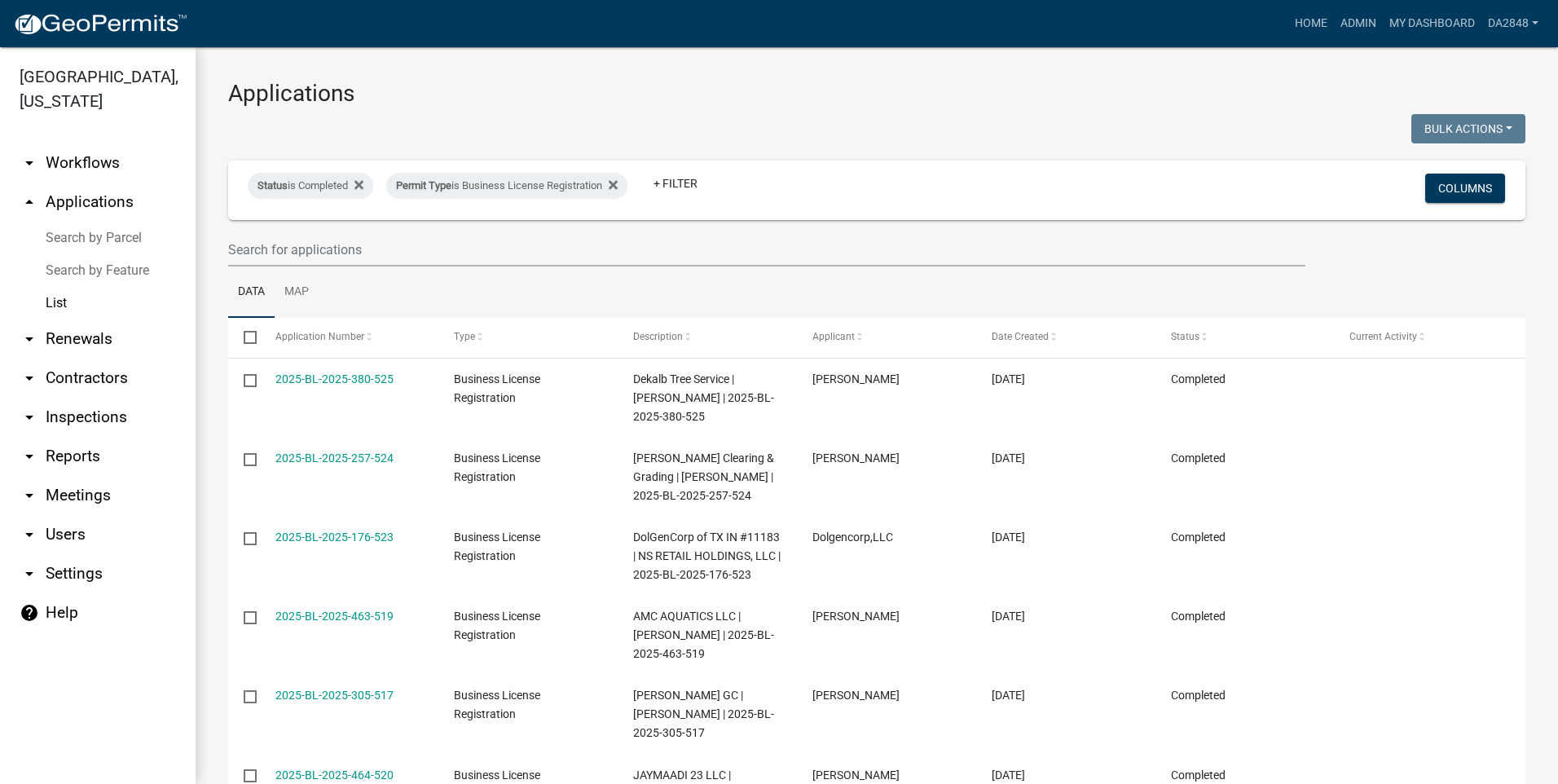
click at [30, 452] on icon "arrow_drop_down" at bounding box center [28, 456] width 19 height 19
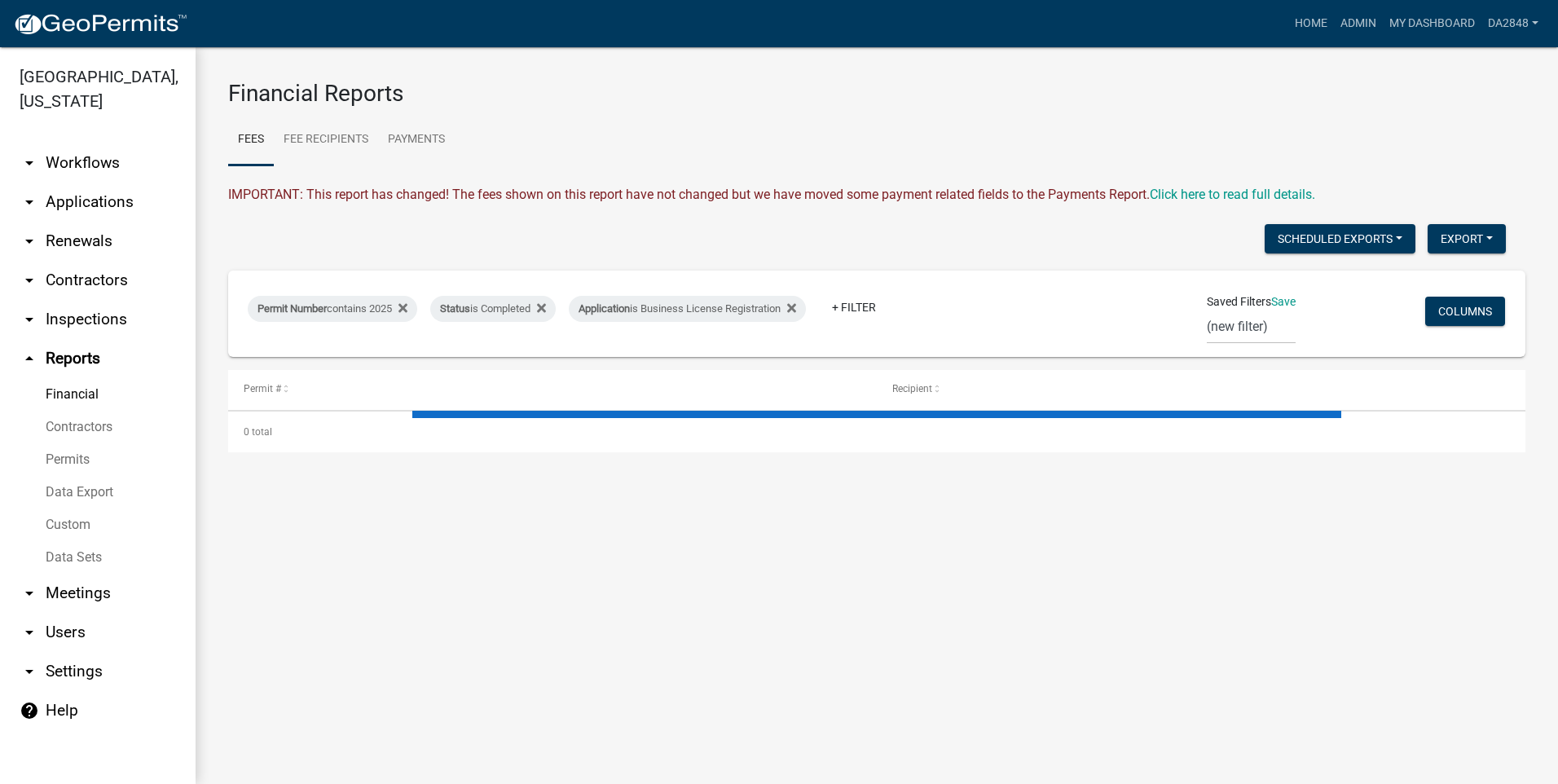
select select "3: 100"
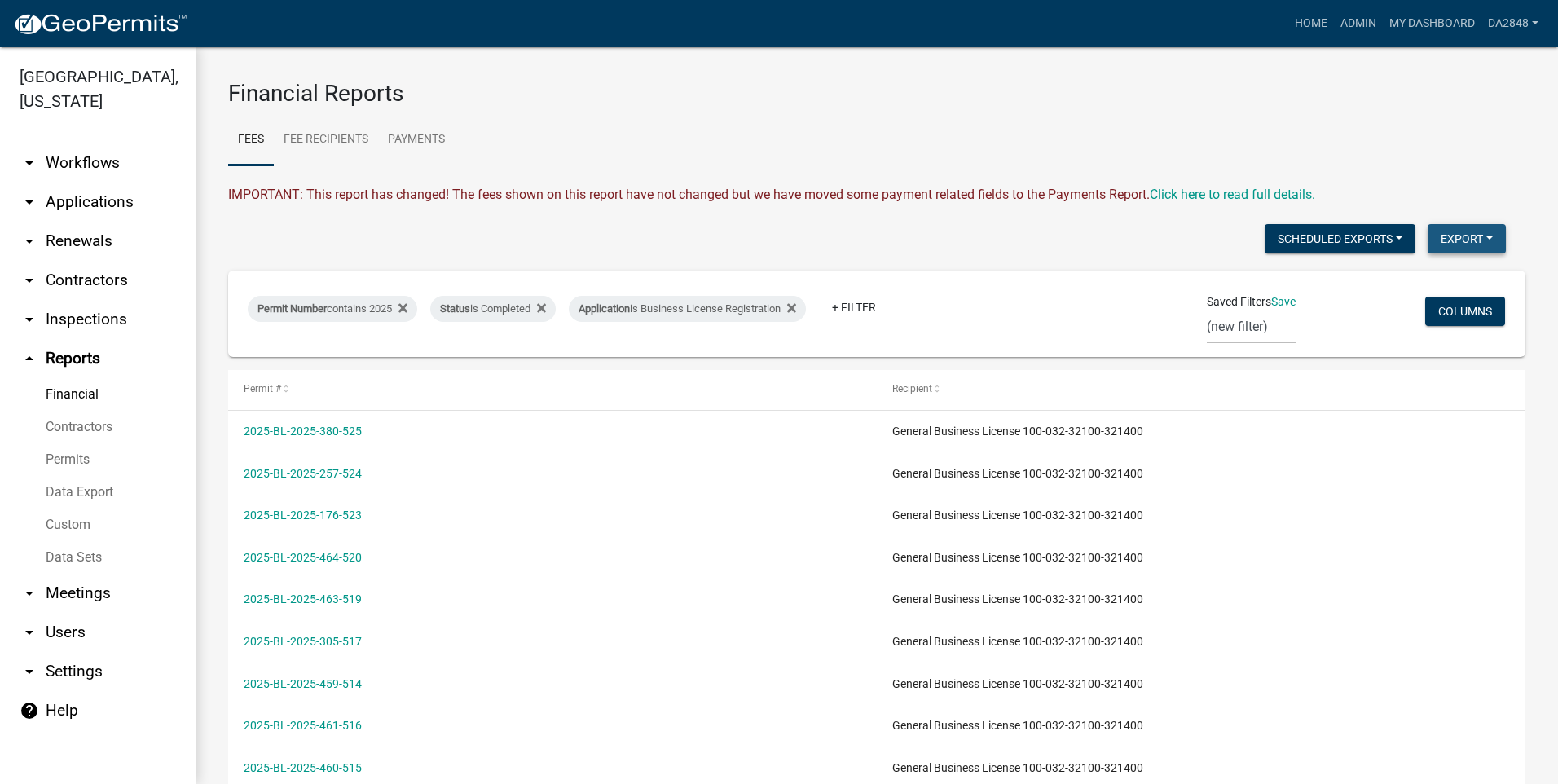
click at [1468, 241] on button "Export" at bounding box center [1467, 239] width 78 height 29
click at [1423, 322] on button "CSV Format (.csv)" at bounding box center [1430, 320] width 152 height 39
